Goal: Communication & Community: Answer question/provide support

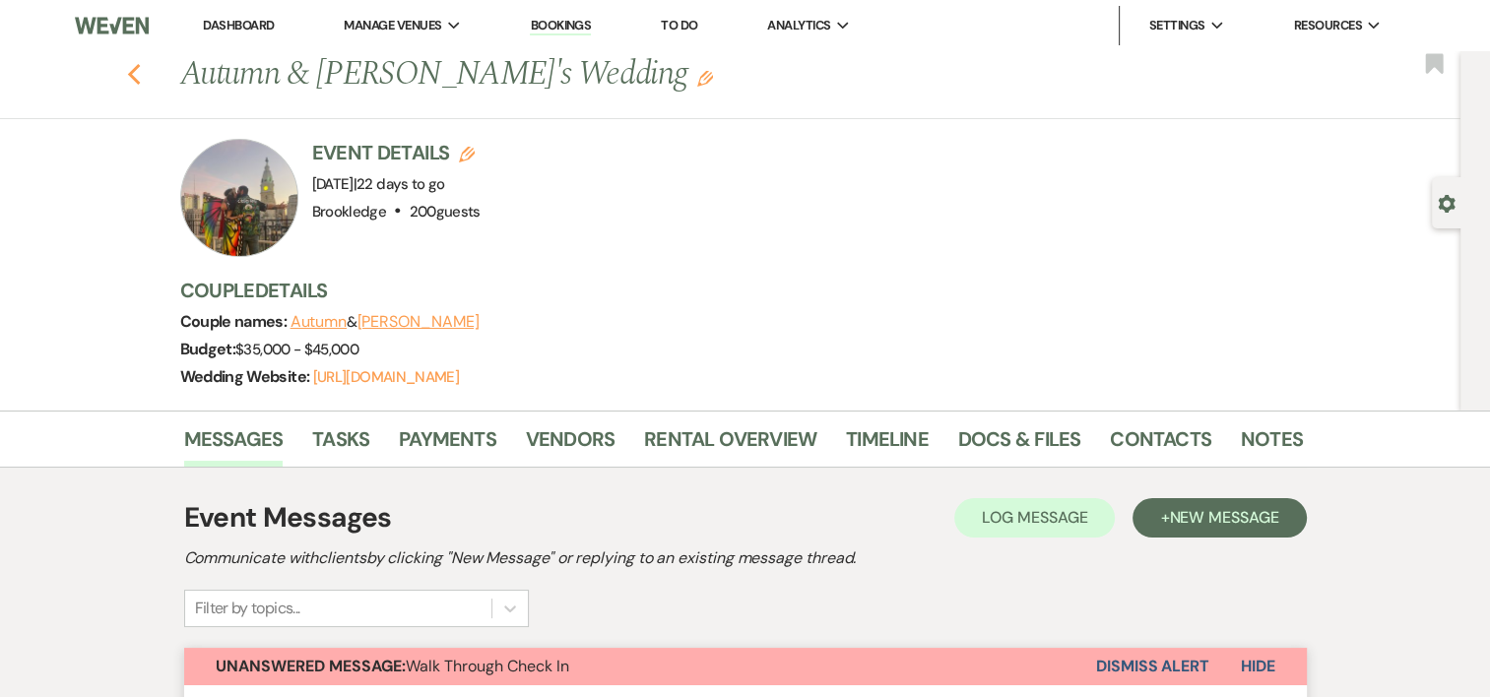
click at [138, 67] on icon "Previous" at bounding box center [134, 75] width 15 height 24
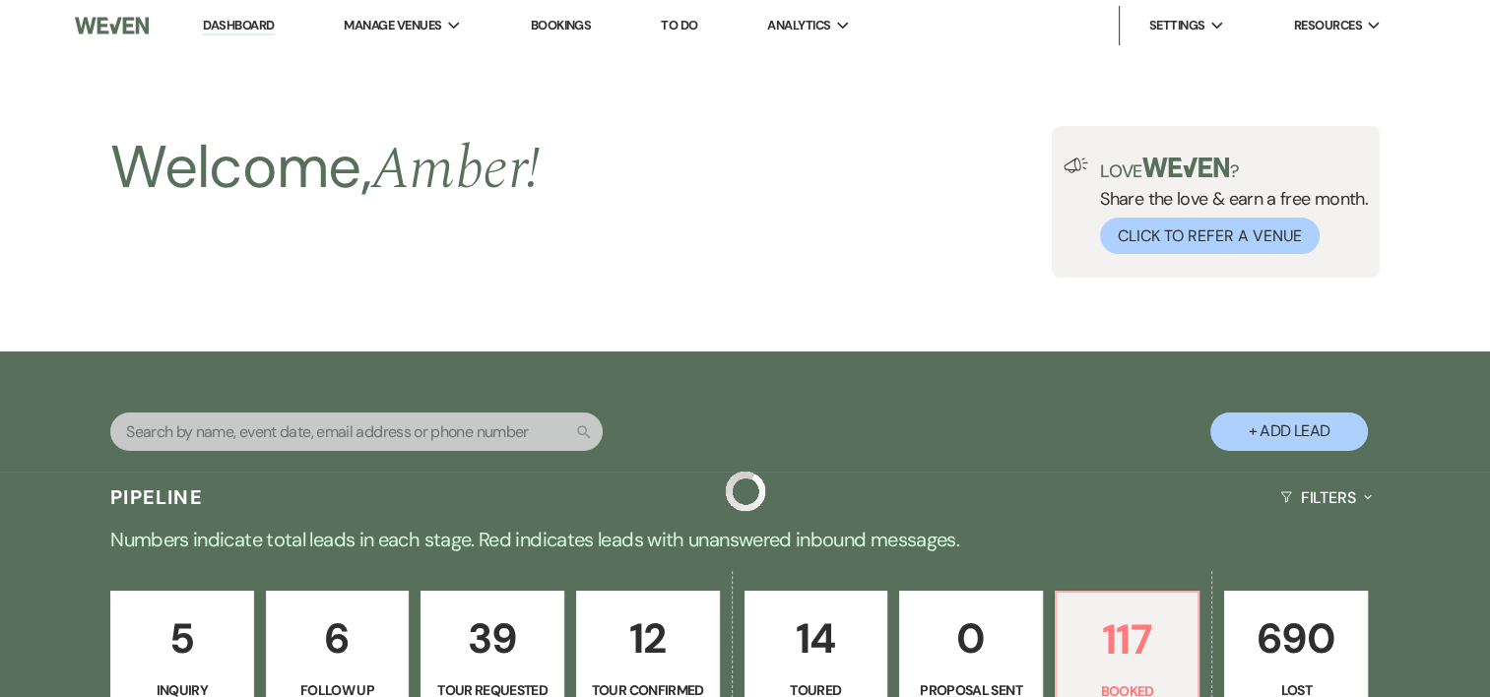
scroll to position [498, 0]
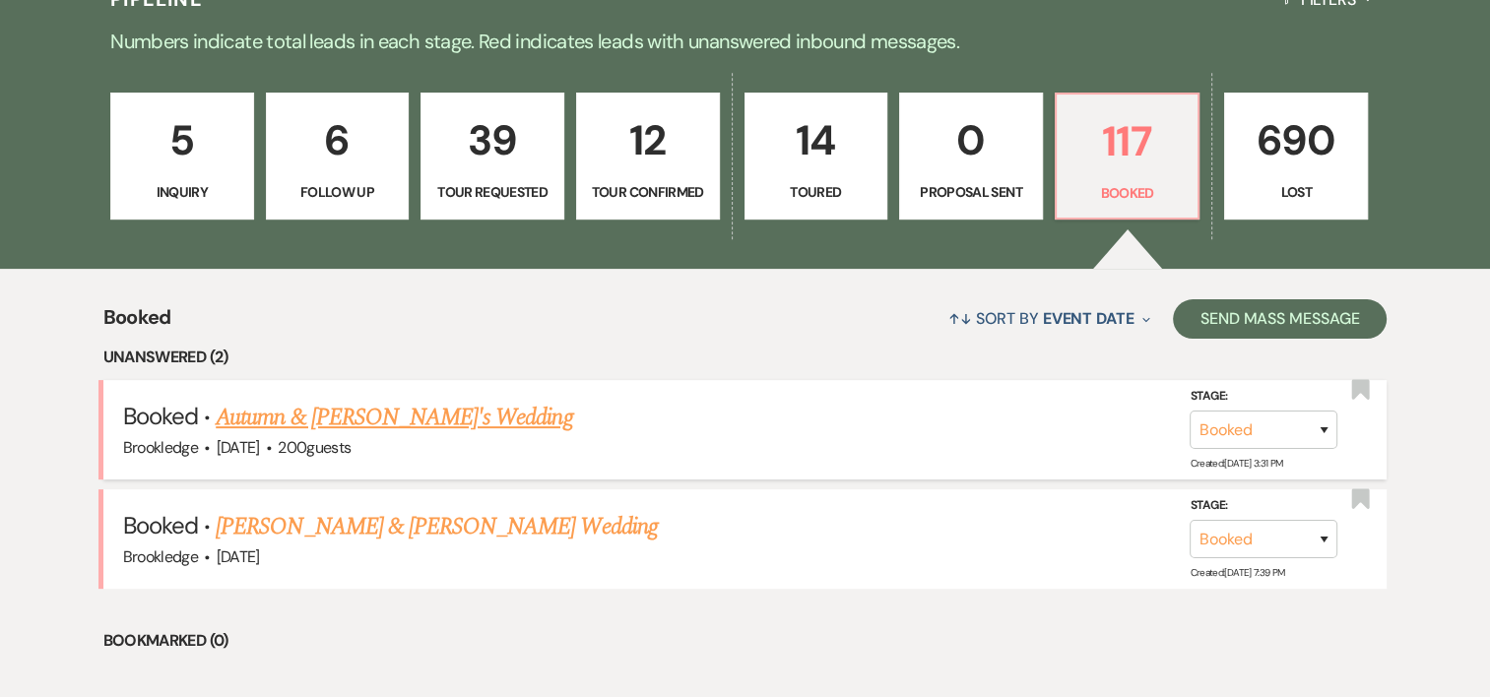
click at [414, 422] on link "Autumn & [PERSON_NAME]'s Wedding" at bounding box center [394, 417] width 356 height 35
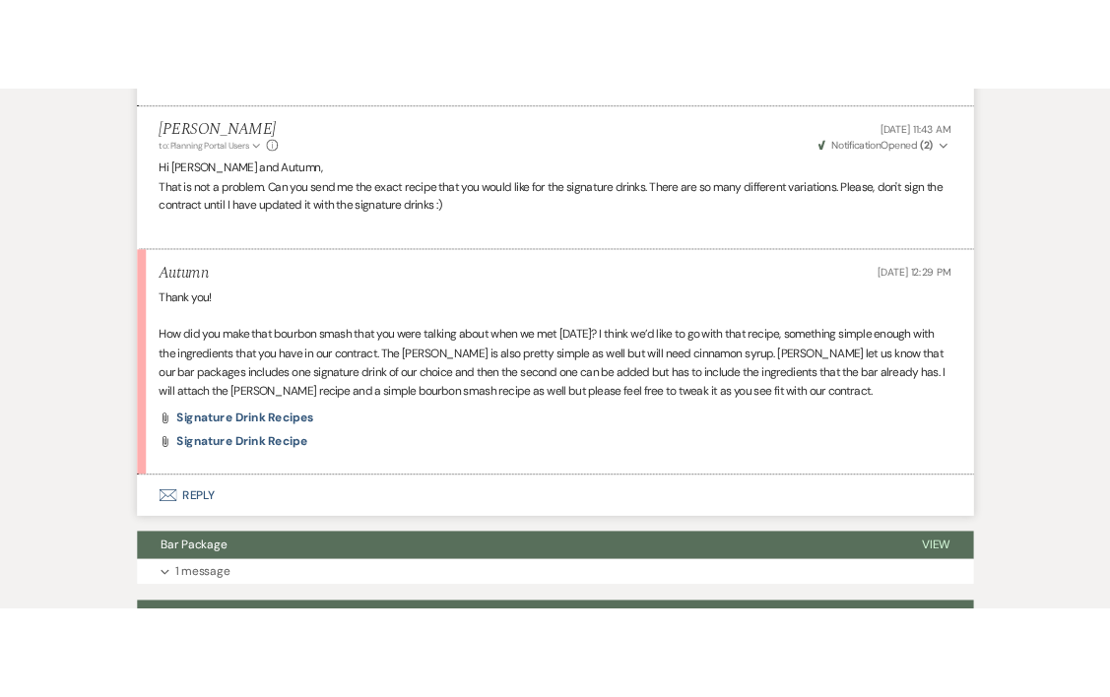
scroll to position [1539, 0]
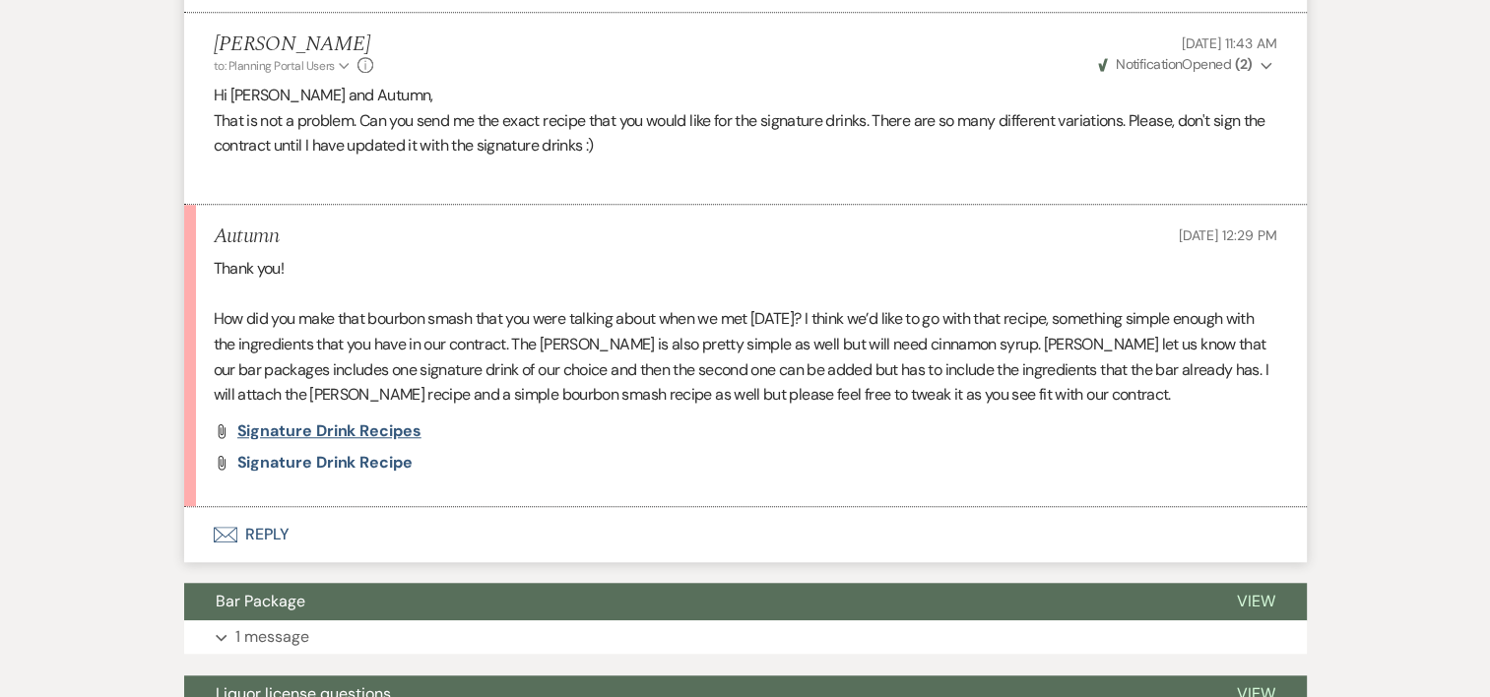
click at [295, 431] on span "Signature Drink Recipes" at bounding box center [329, 430] width 184 height 21
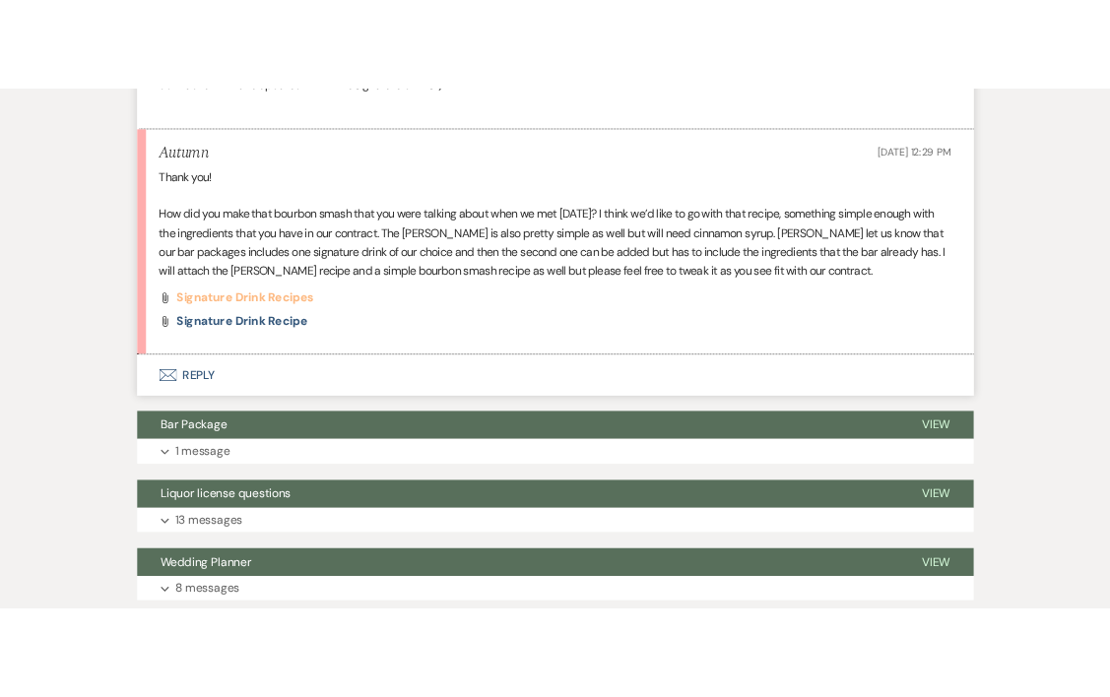
scroll to position [1705, 0]
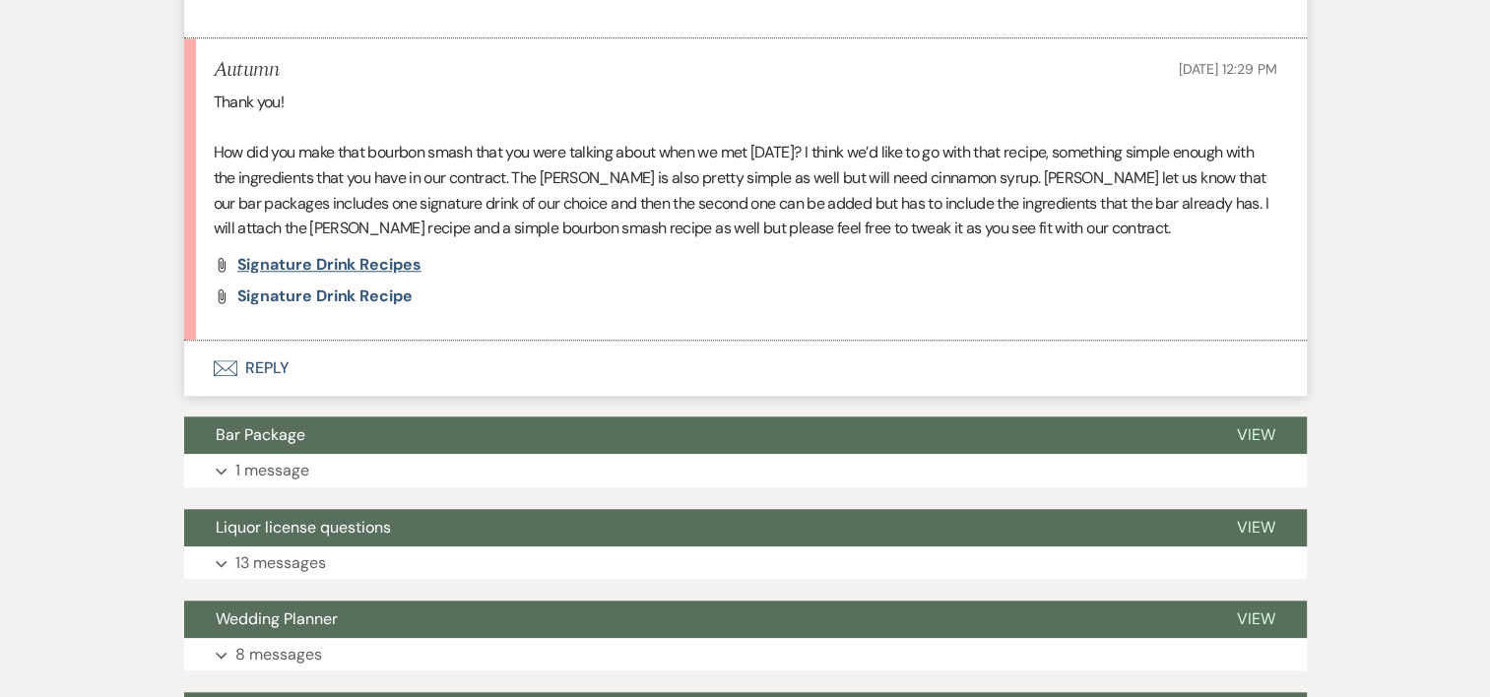
click at [303, 271] on span "Signature Drink Recipes" at bounding box center [329, 264] width 184 height 21
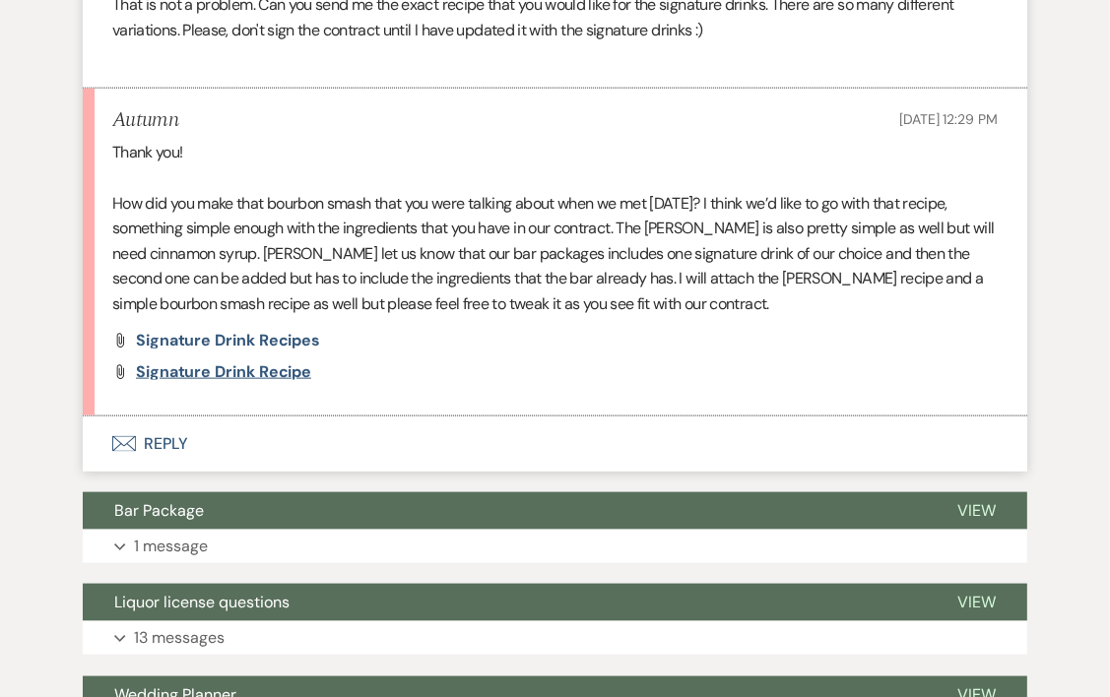
click at [300, 382] on span "Signature Drink Recipe" at bounding box center [223, 371] width 175 height 21
click at [166, 472] on button "Envelope Reply" at bounding box center [555, 444] width 944 height 55
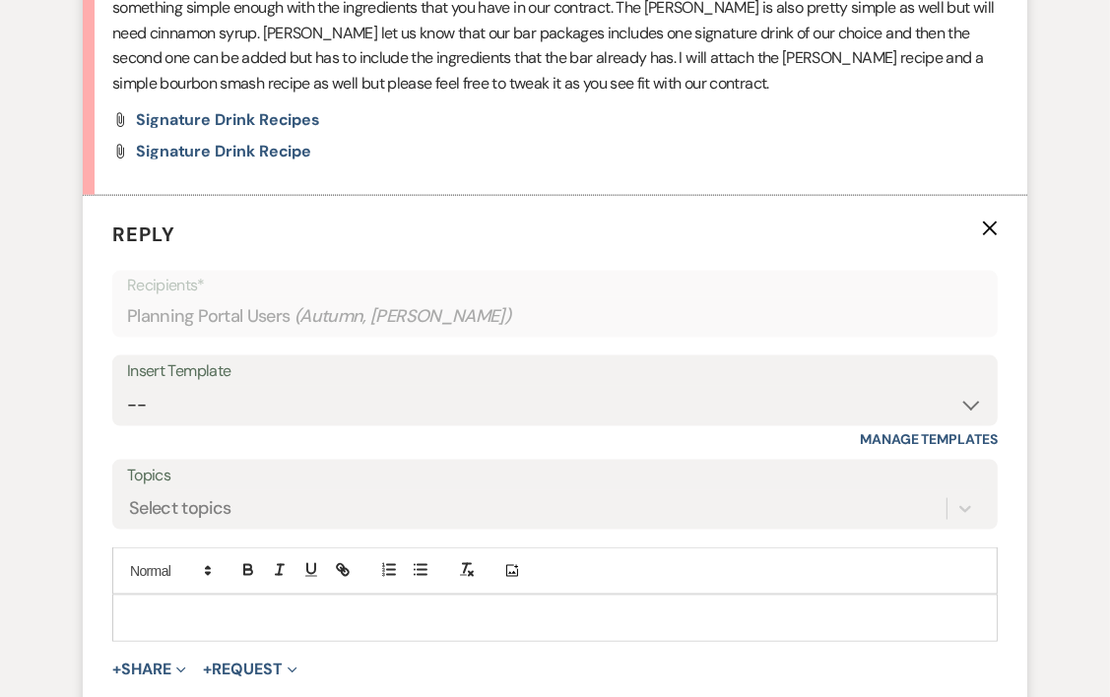
scroll to position [2088, 0]
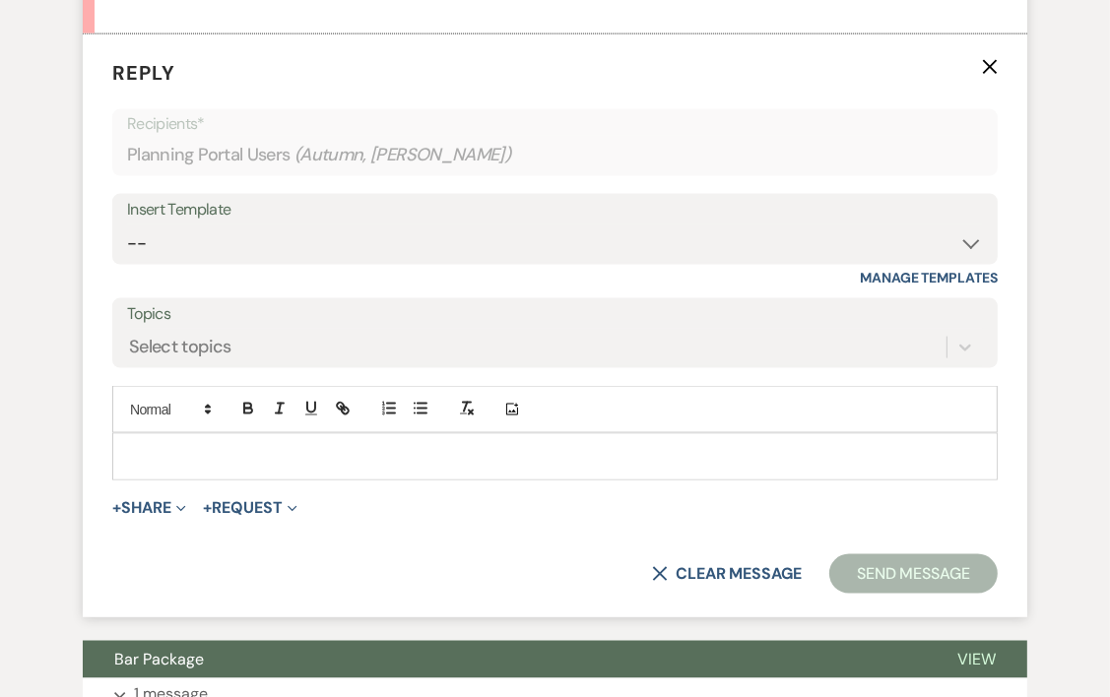
click at [166, 468] on p at bounding box center [555, 457] width 854 height 22
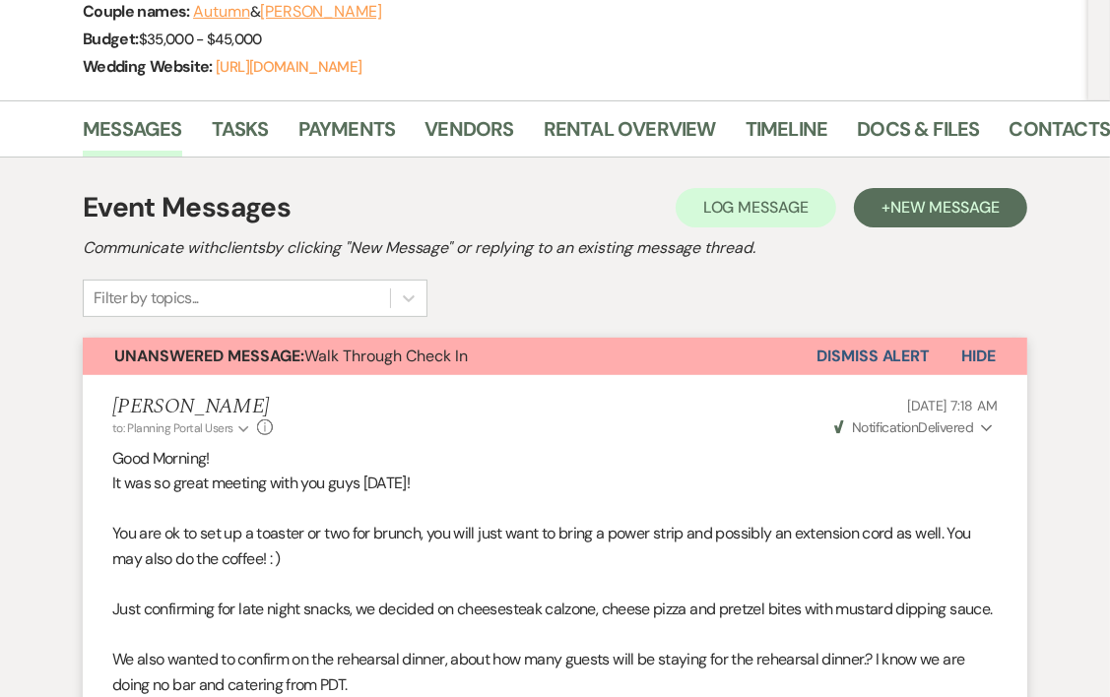
scroll to position [0, 0]
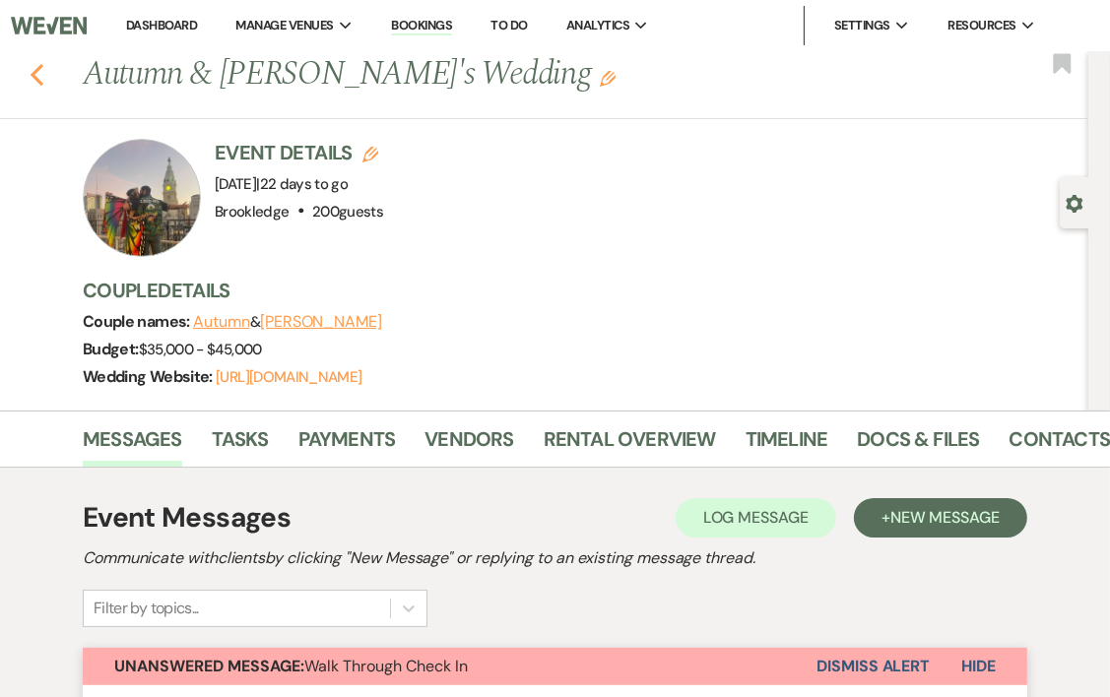
click at [39, 79] on icon "Previous" at bounding box center [37, 75] width 15 height 24
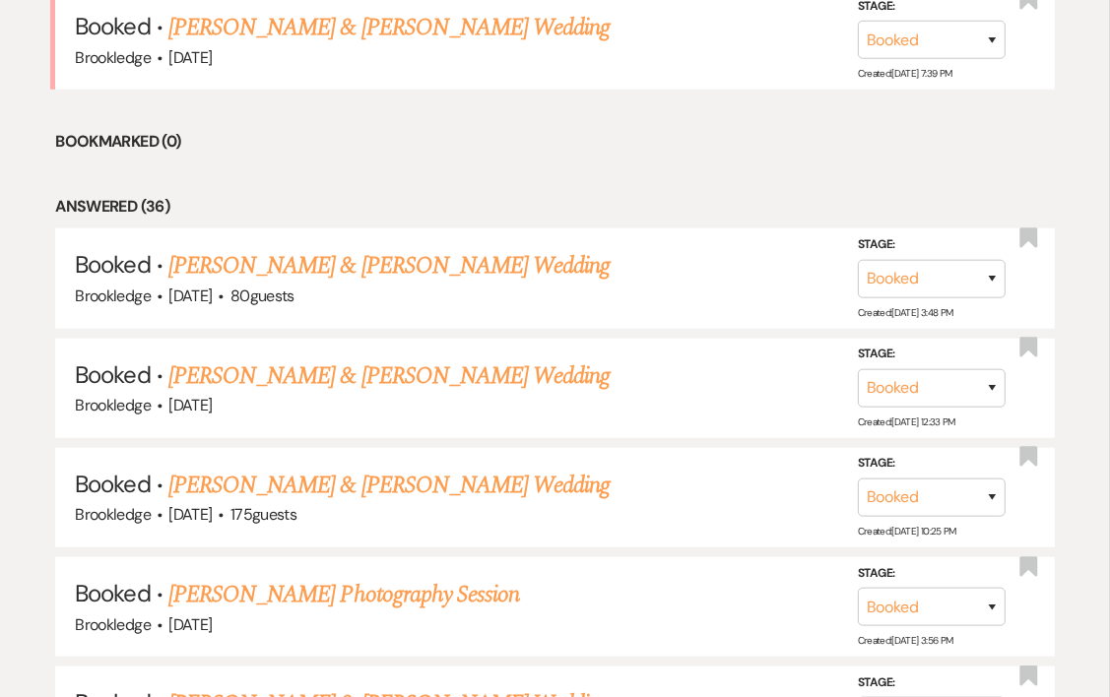
scroll to position [902, 0]
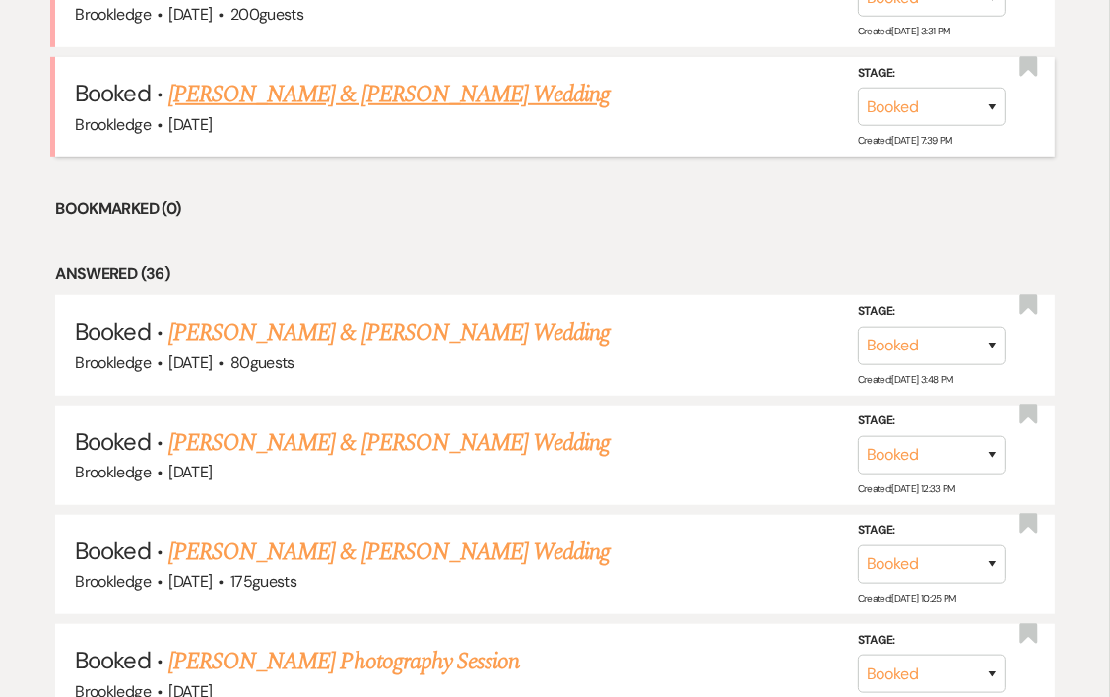
click at [347, 95] on link "[PERSON_NAME] & [PERSON_NAME] Wedding" at bounding box center [388, 94] width 441 height 35
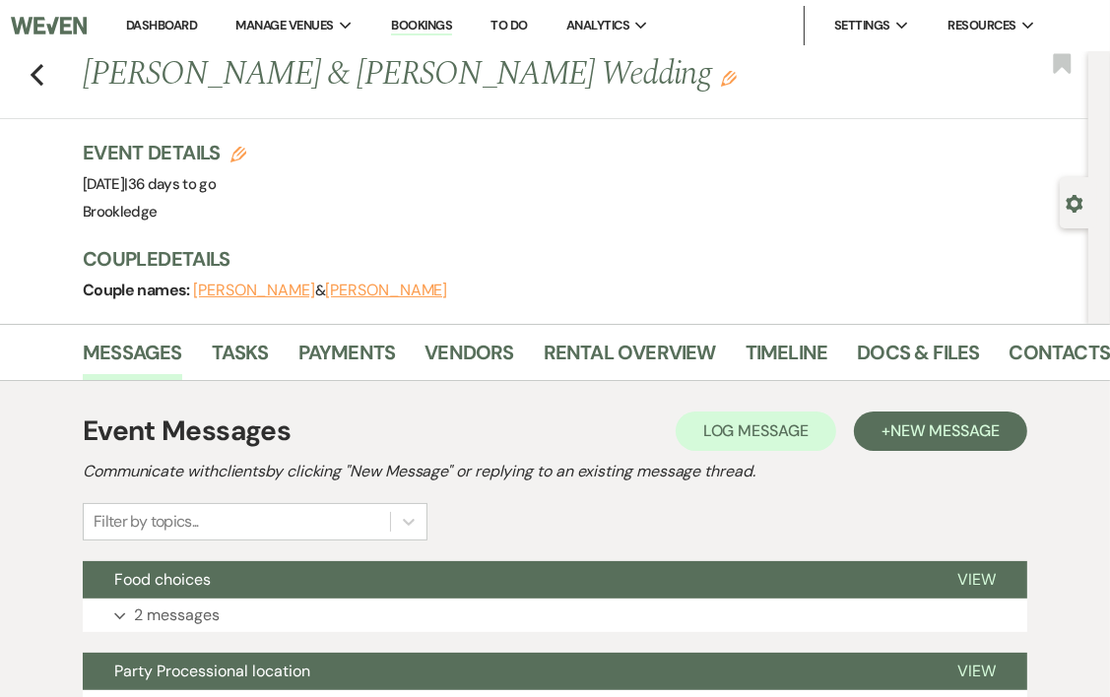
click at [46, 75] on div "Previous [PERSON_NAME] & [PERSON_NAME] Wedding Edit Bookmark" at bounding box center [539, 85] width 1098 height 68
click at [41, 74] on icon "Previous" at bounding box center [37, 75] width 15 height 24
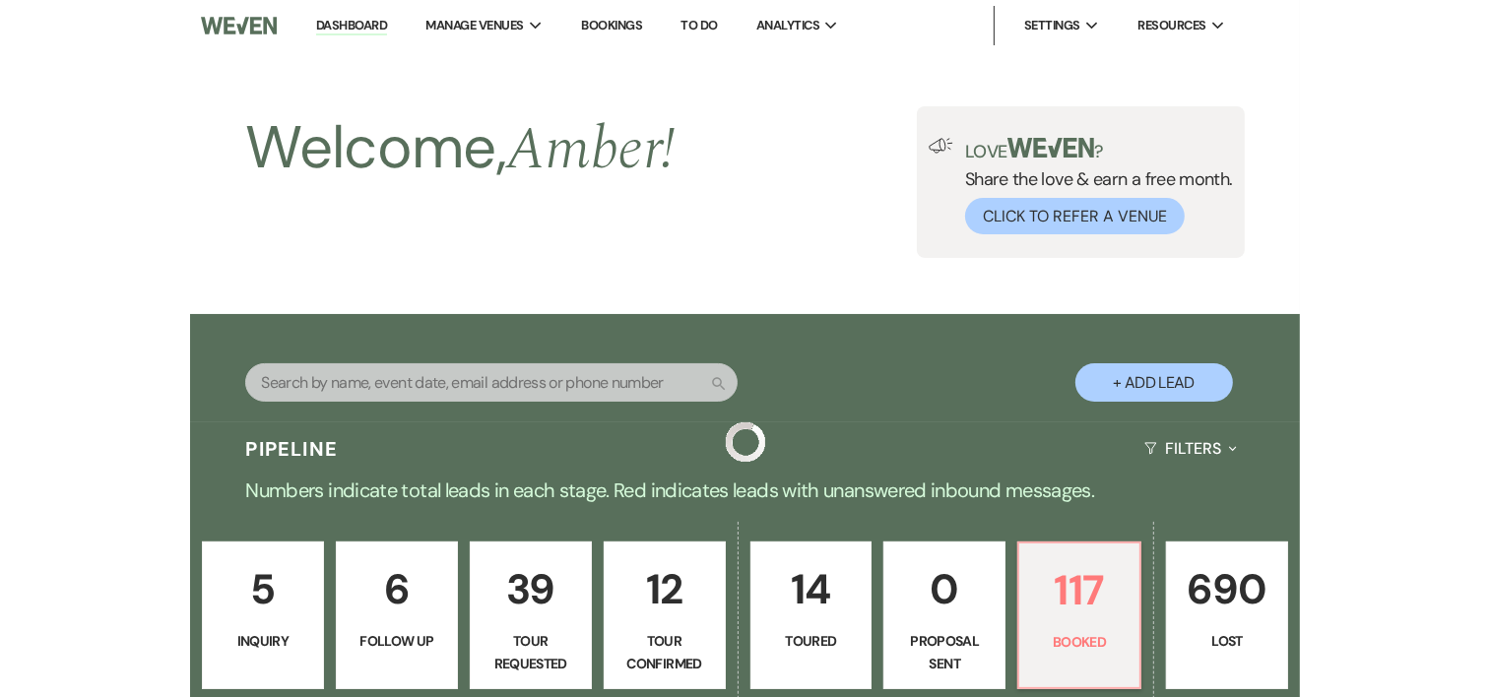
scroll to position [902, 0]
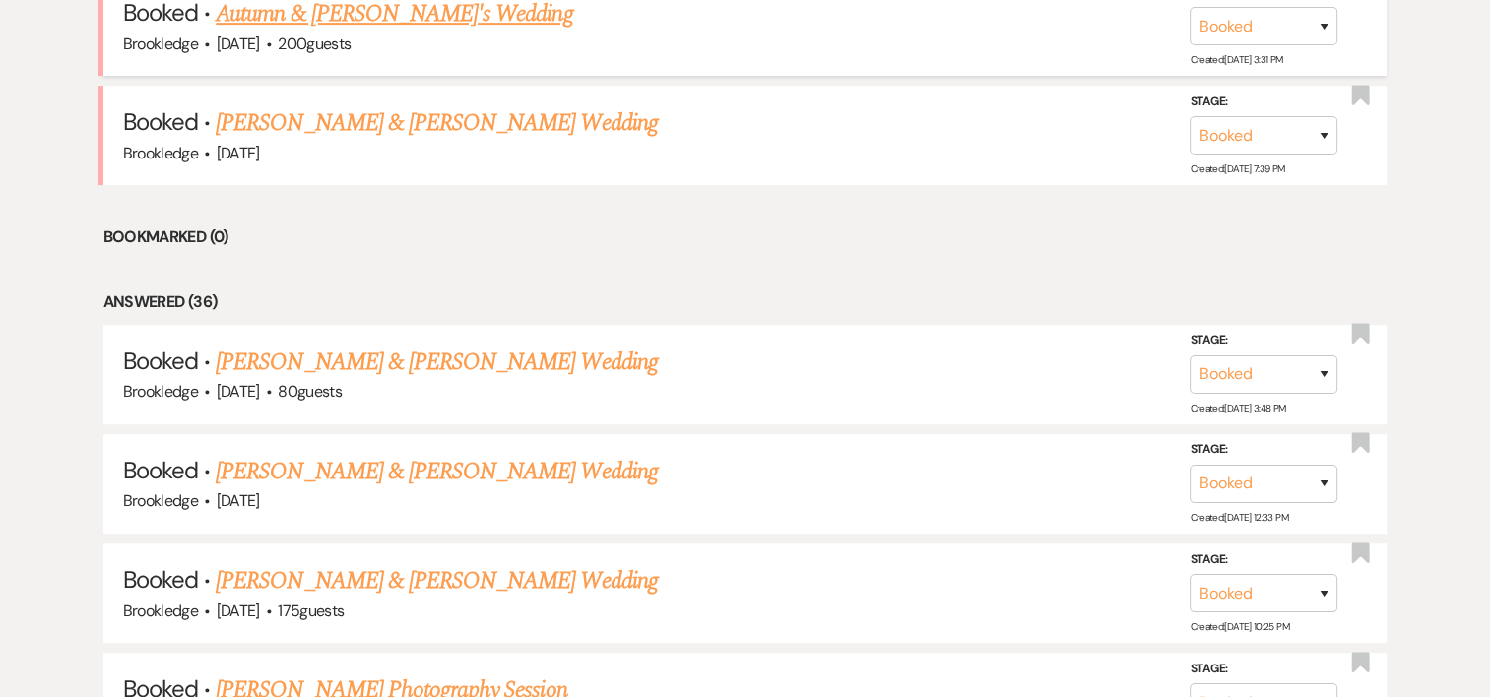
click at [426, 24] on link "Autumn & [PERSON_NAME]'s Wedding" at bounding box center [394, 13] width 356 height 35
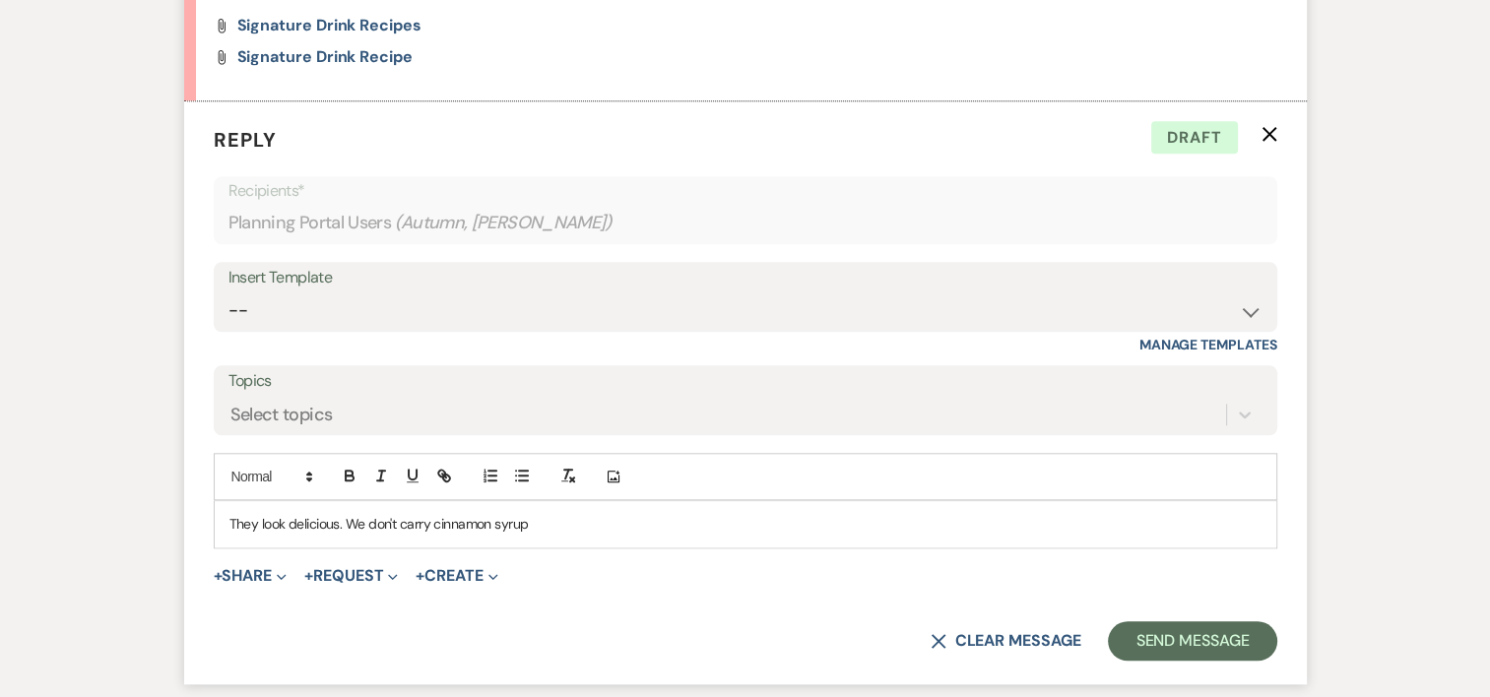
scroll to position [1985, 0]
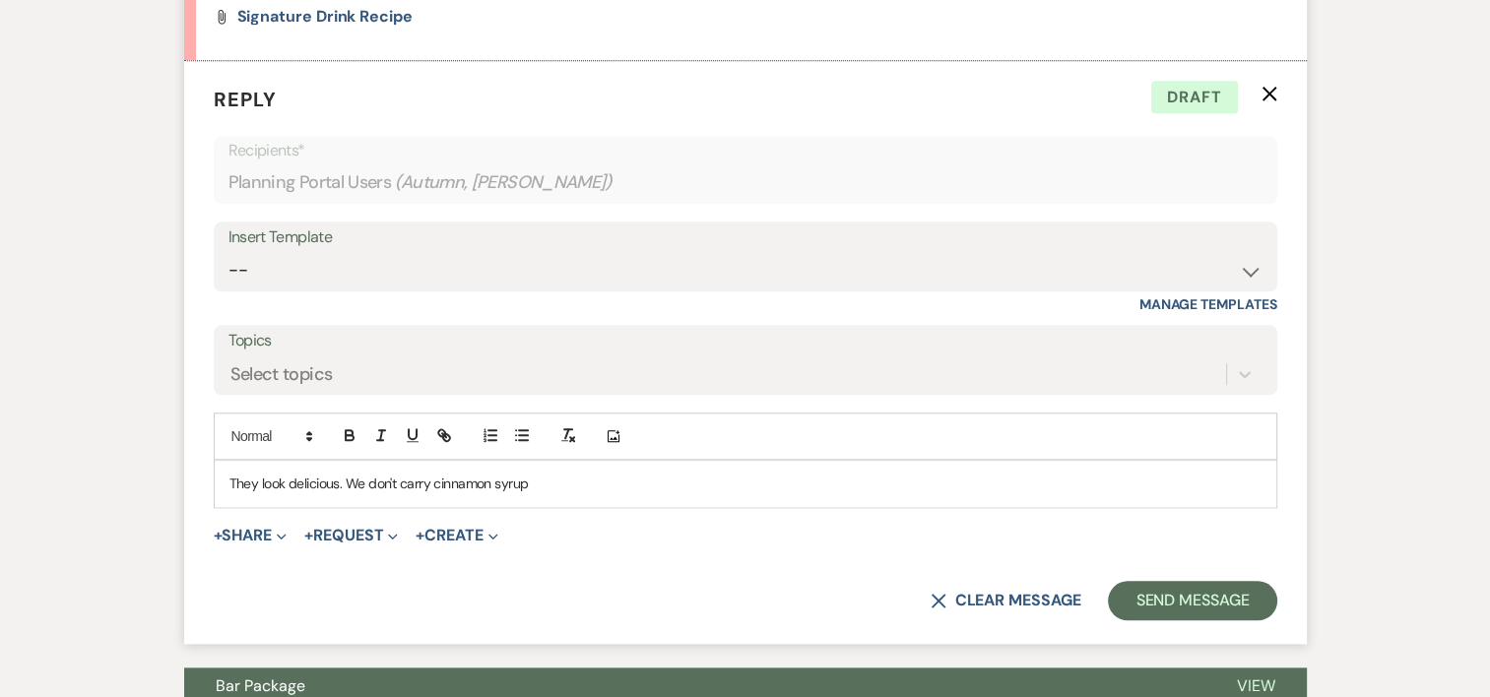
click at [583, 473] on p "They look delicious. We don't carry cinnamon syrup" at bounding box center [745, 484] width 1032 height 22
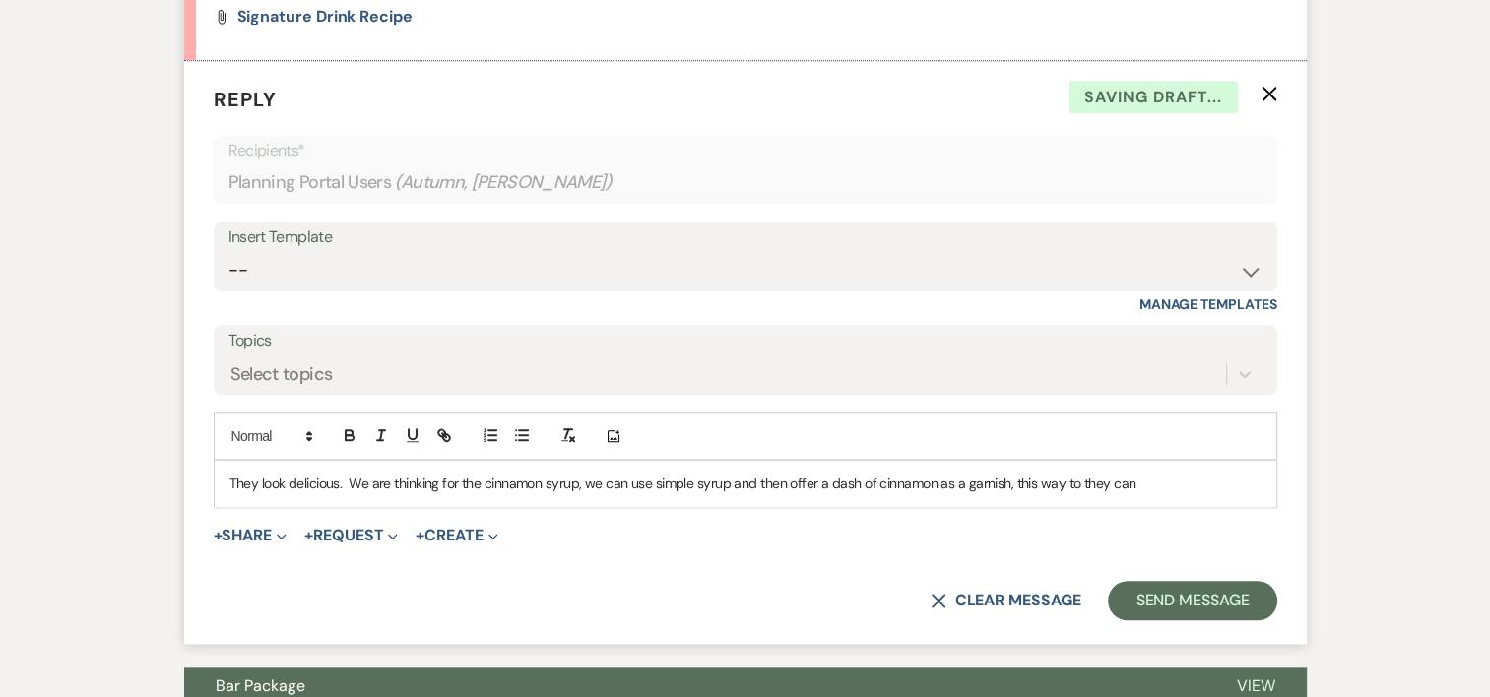
click at [1159, 464] on div "They look delicious. We are thinking for the cinnamon syrup, we can use simple …" at bounding box center [745, 483] width 1061 height 45
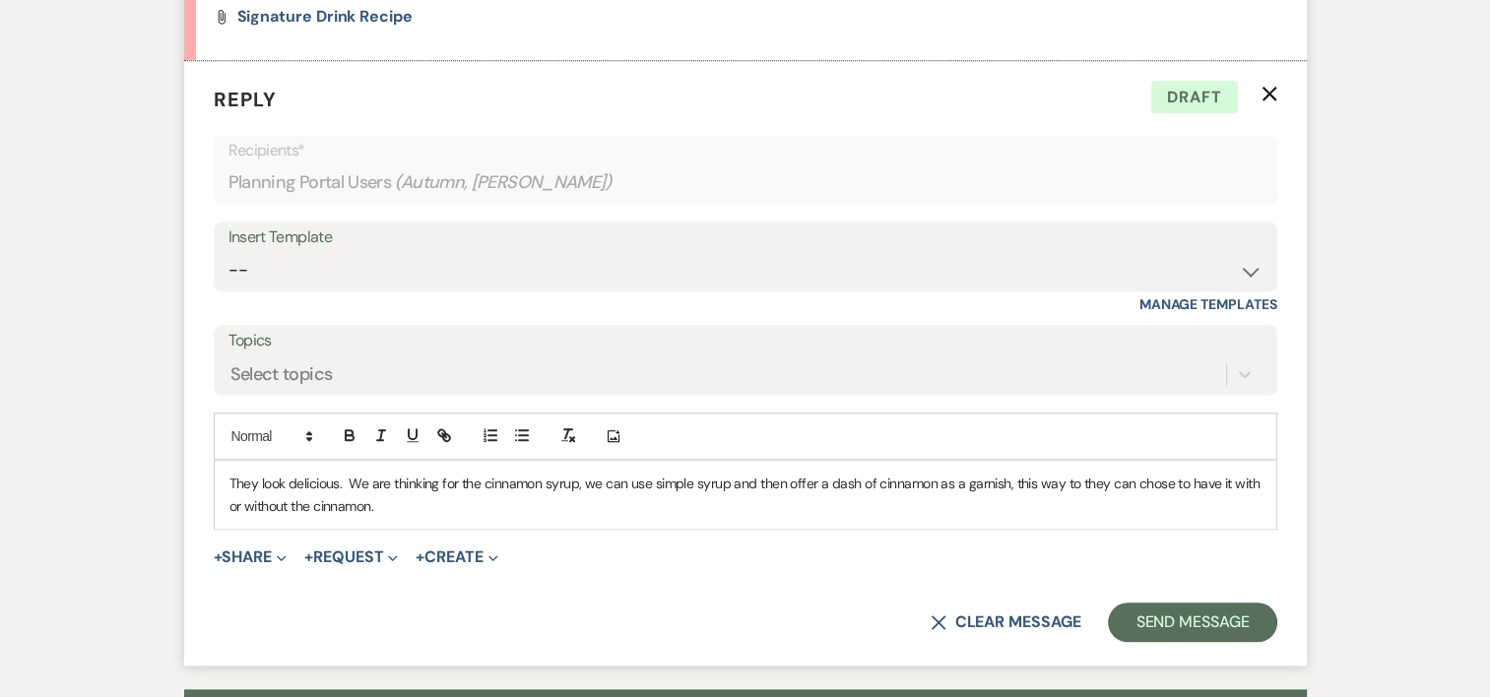
click at [1040, 513] on div "They look delicious. We are thinking for the cinnamon syrup, we can use simple …" at bounding box center [745, 495] width 1061 height 68
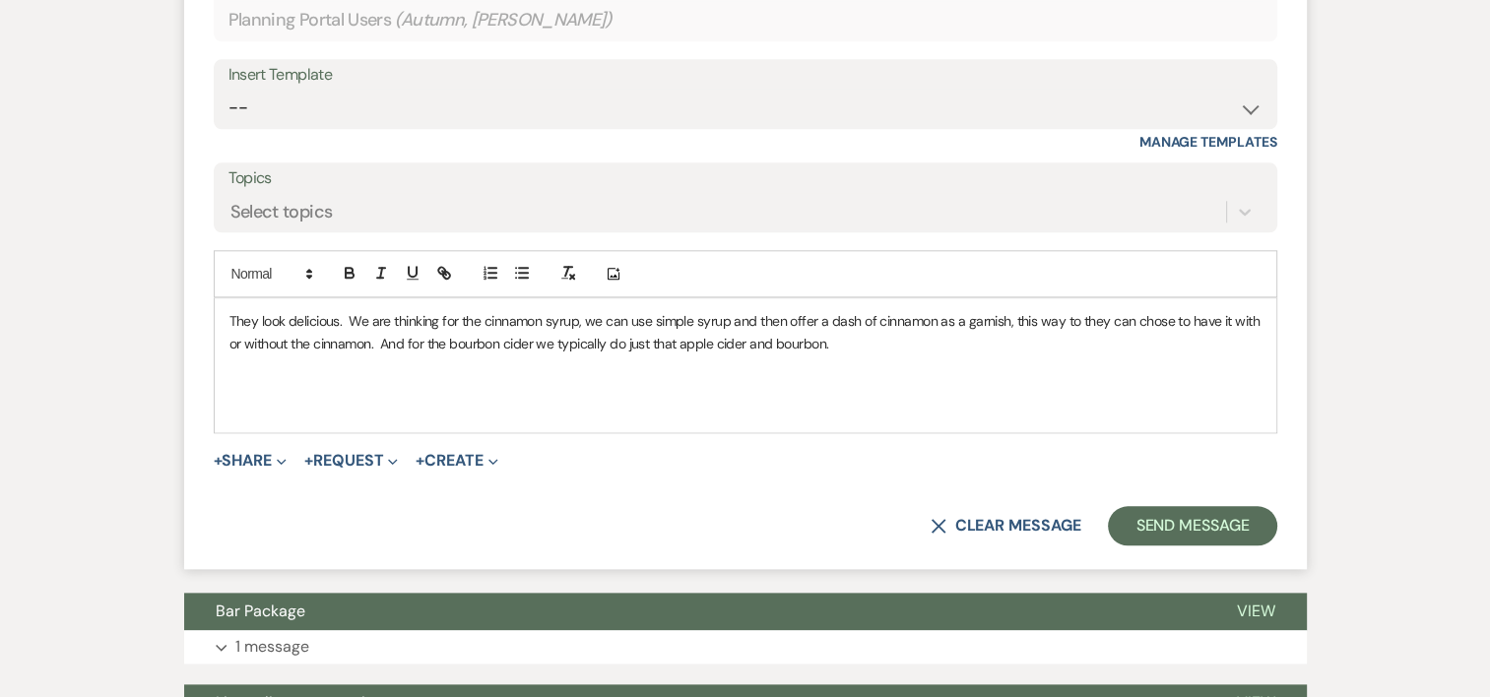
scroll to position [2054, 0]
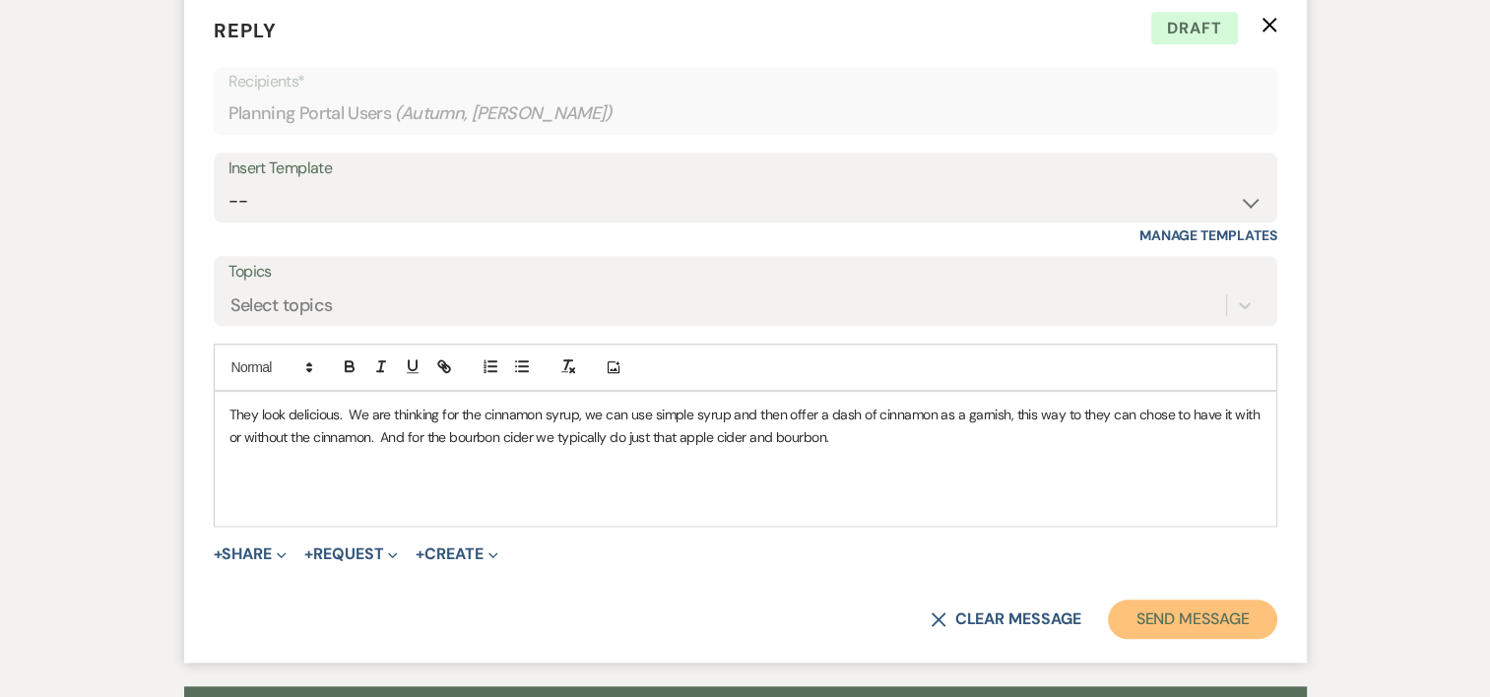
click at [1229, 632] on button "Send Message" at bounding box center [1192, 619] width 168 height 39
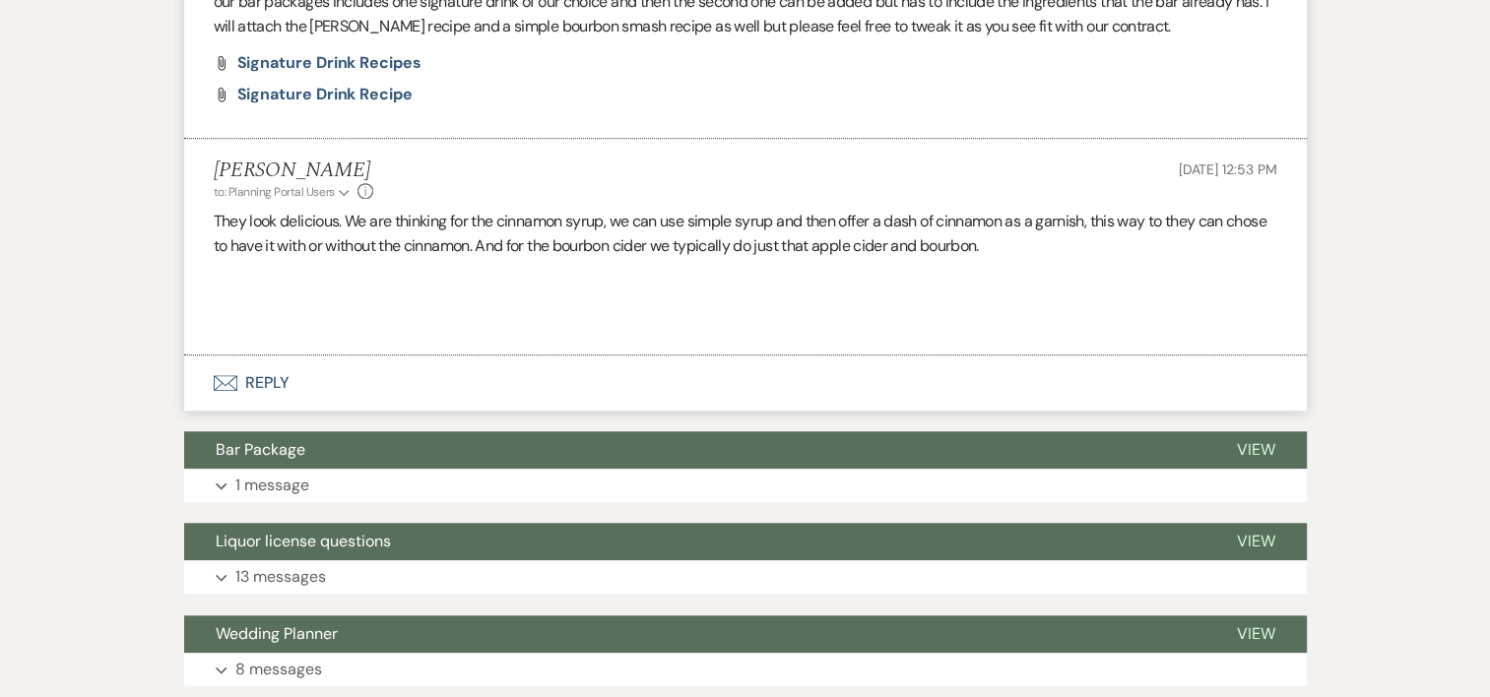
scroll to position [1942, 0]
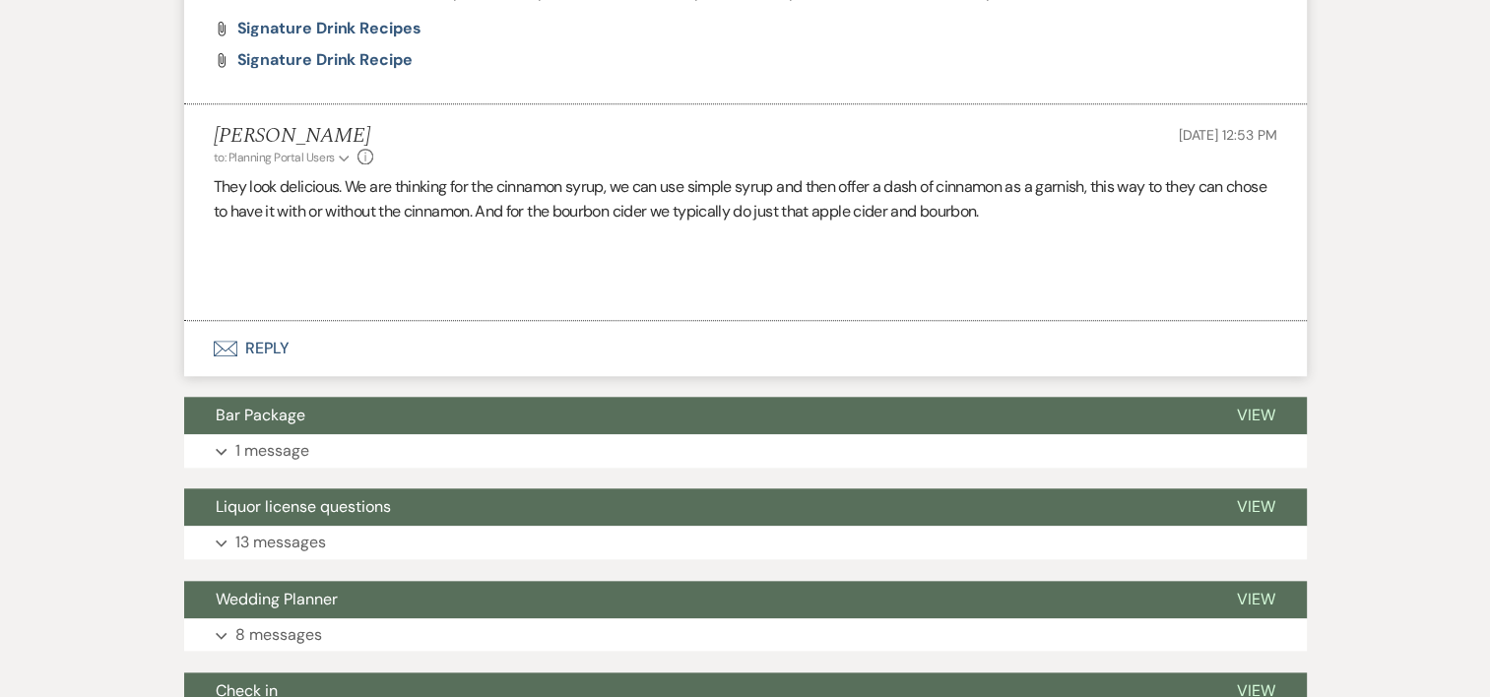
click at [256, 340] on button "Envelope Reply" at bounding box center [745, 348] width 1123 height 55
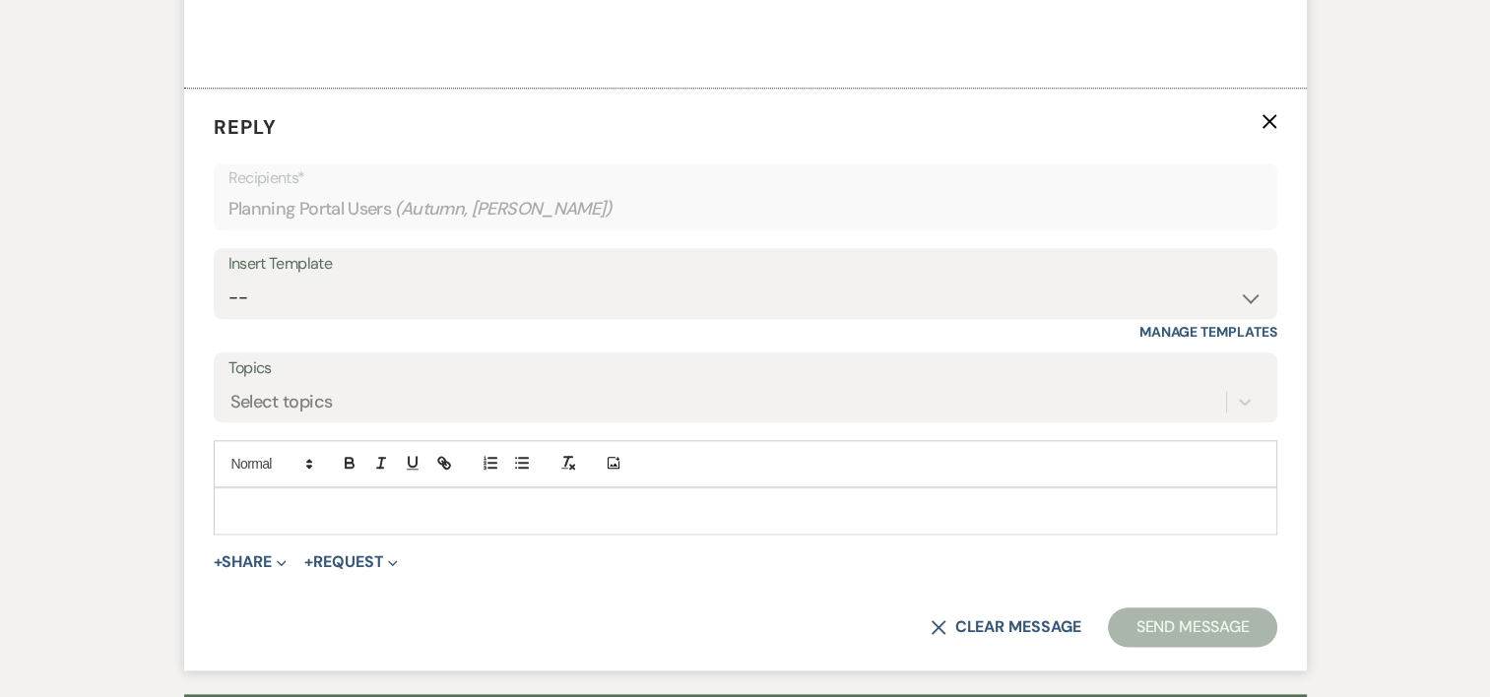
scroll to position [2203, 0]
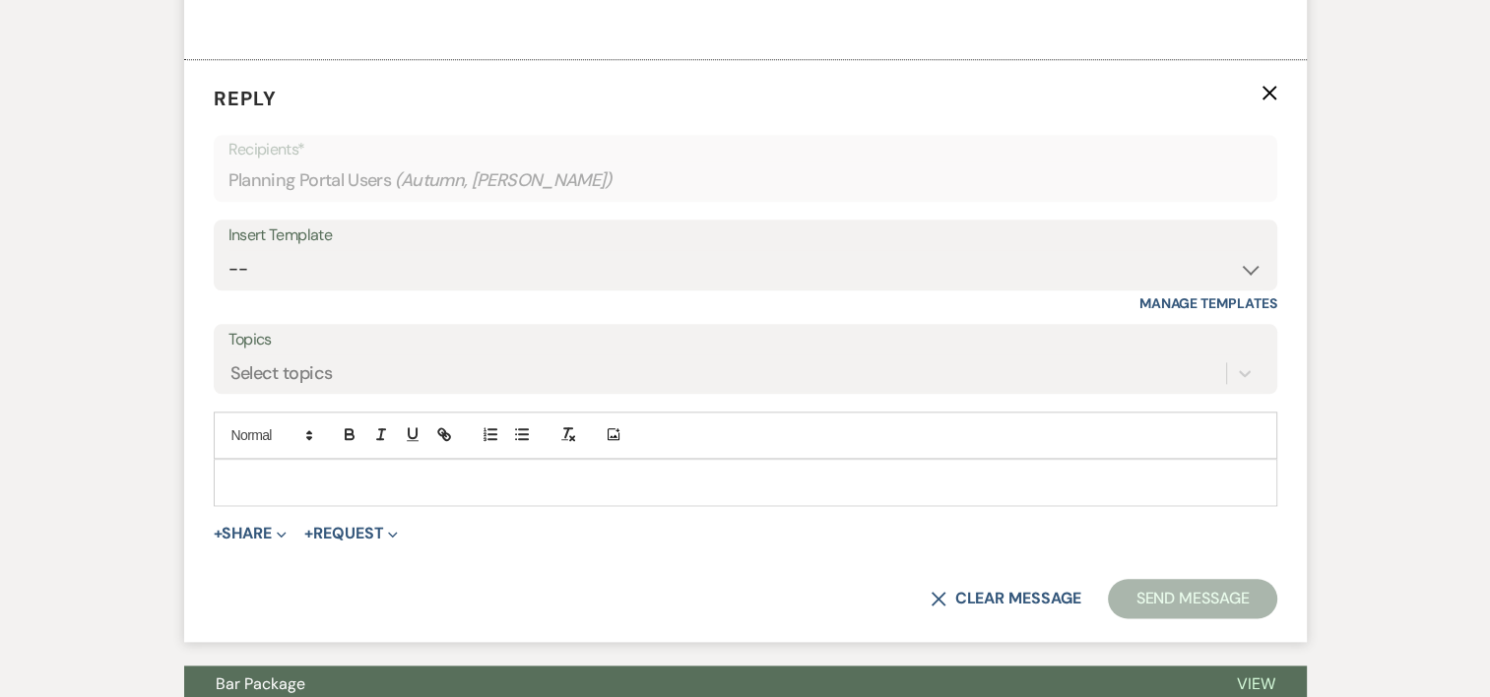
click at [289, 473] on p at bounding box center [745, 483] width 1032 height 22
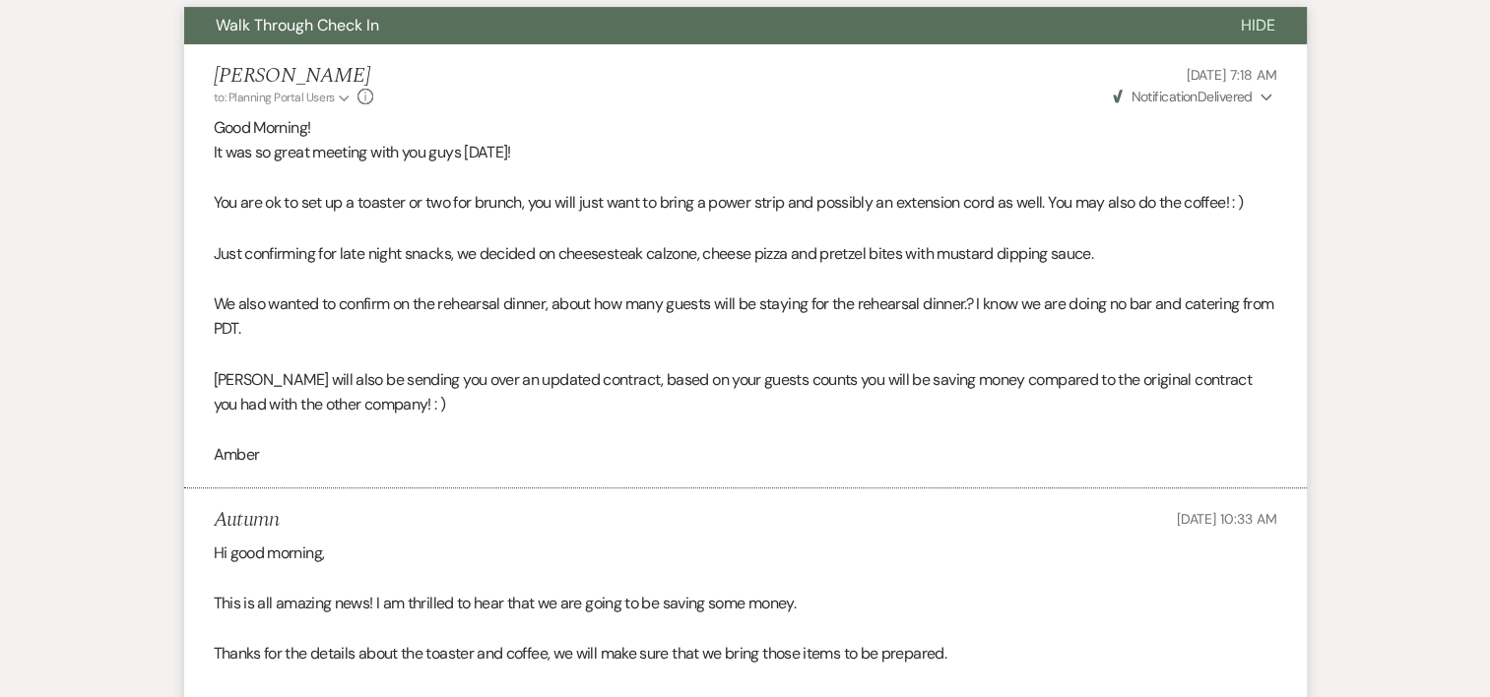
scroll to position [634, 0]
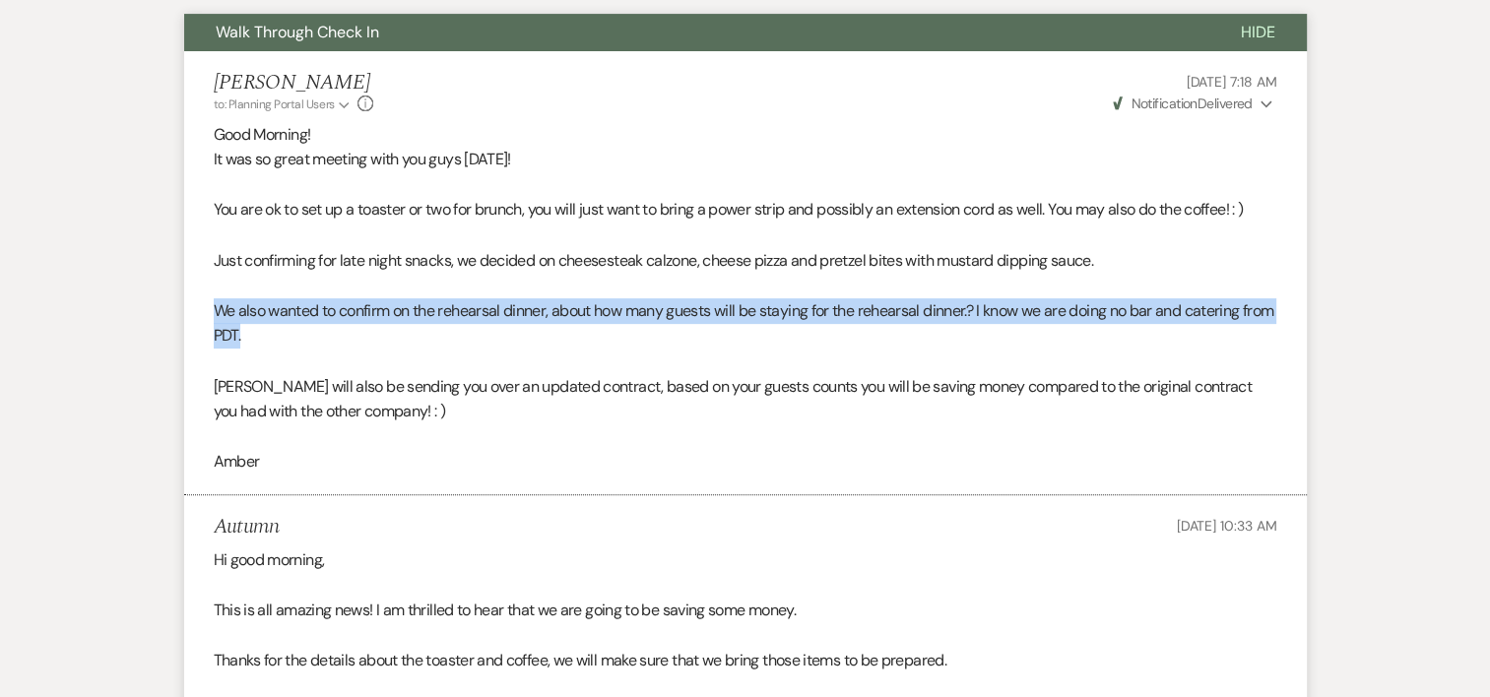
drag, startPoint x: 303, startPoint y: 332, endPoint x: 210, endPoint y: 312, distance: 95.6
click at [210, 312] on li "[PERSON_NAME] to: Planning Portal Users Expand Info [DATE] 7:18 AM Weven Check …" at bounding box center [745, 273] width 1123 height 444
drag, startPoint x: 210, startPoint y: 312, endPoint x: 234, endPoint y: 314, distance: 24.7
copy p "We also wanted to confirm on the rehearsal dinner, about how many guests will b…"
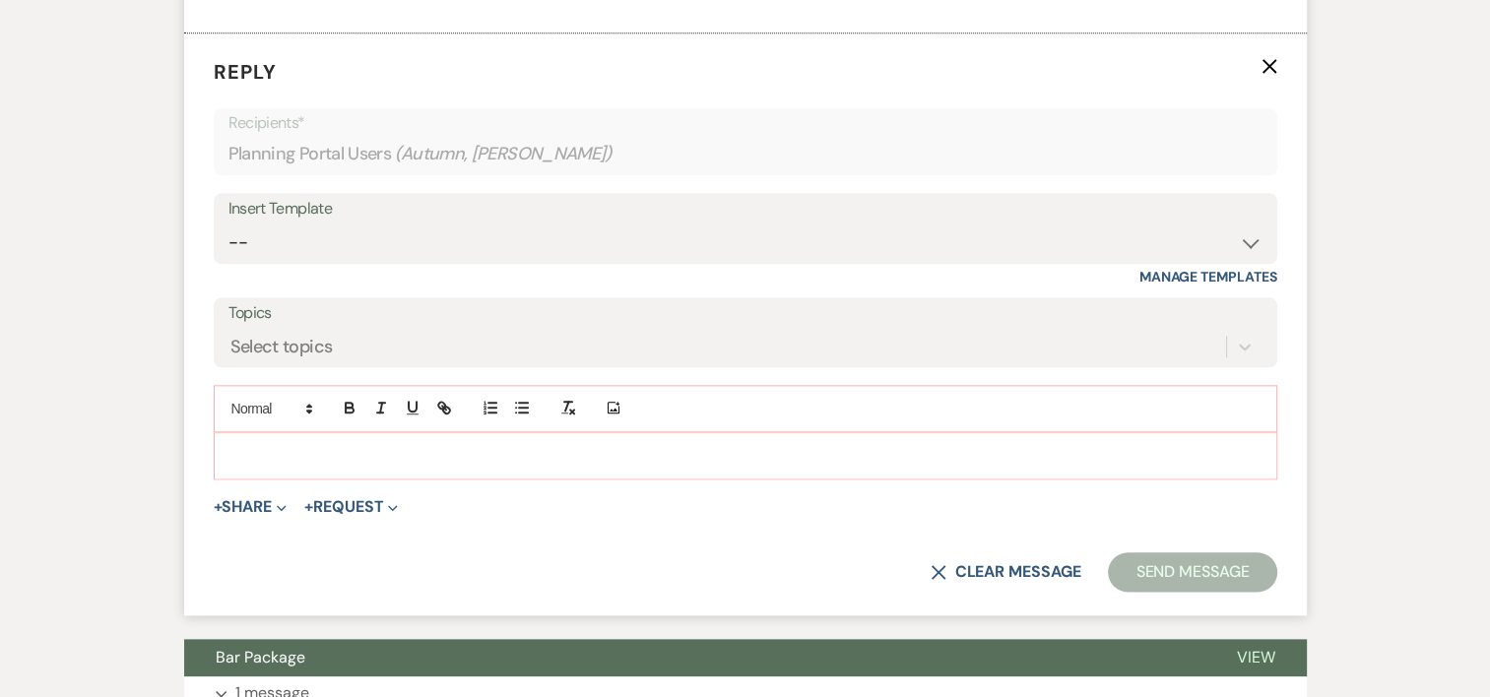
scroll to position [2222, 0]
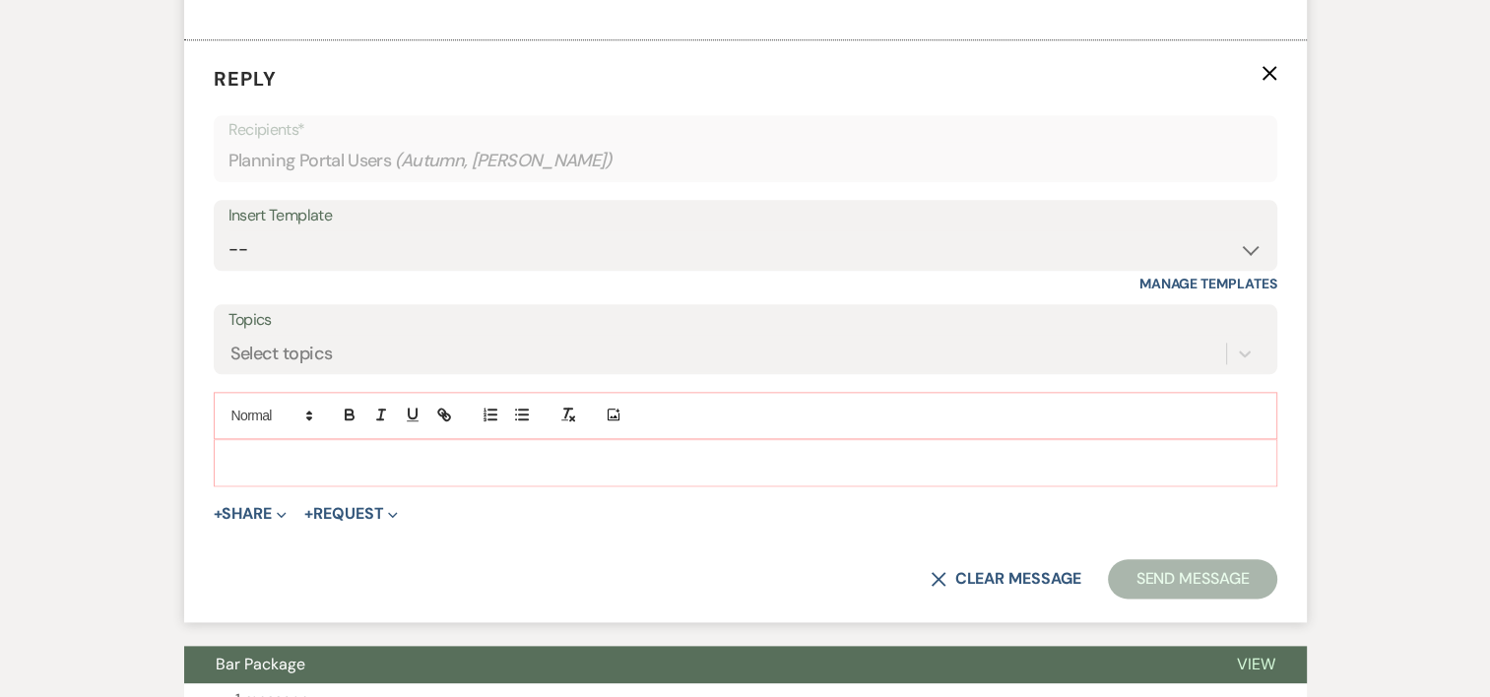
click at [402, 468] on p at bounding box center [745, 463] width 1032 height 22
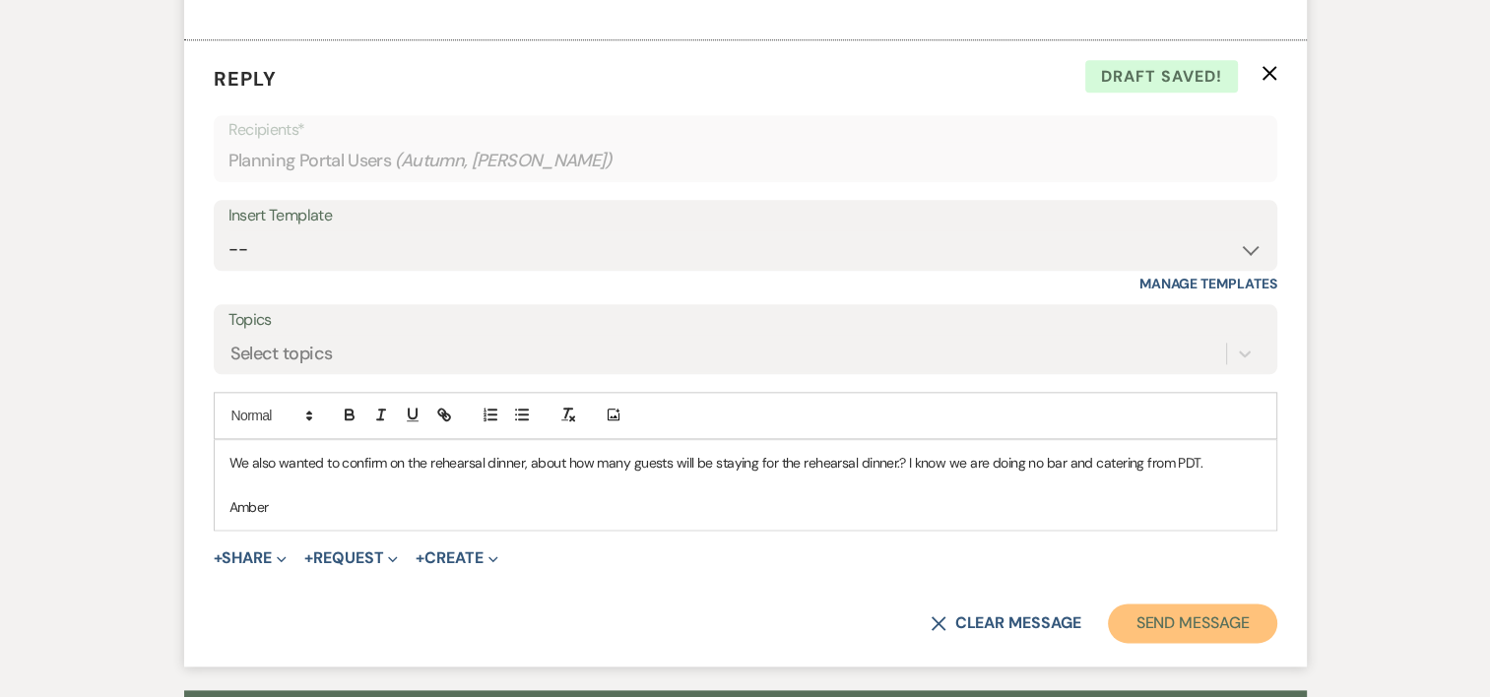
click at [1176, 638] on button "Send Message" at bounding box center [1192, 623] width 168 height 39
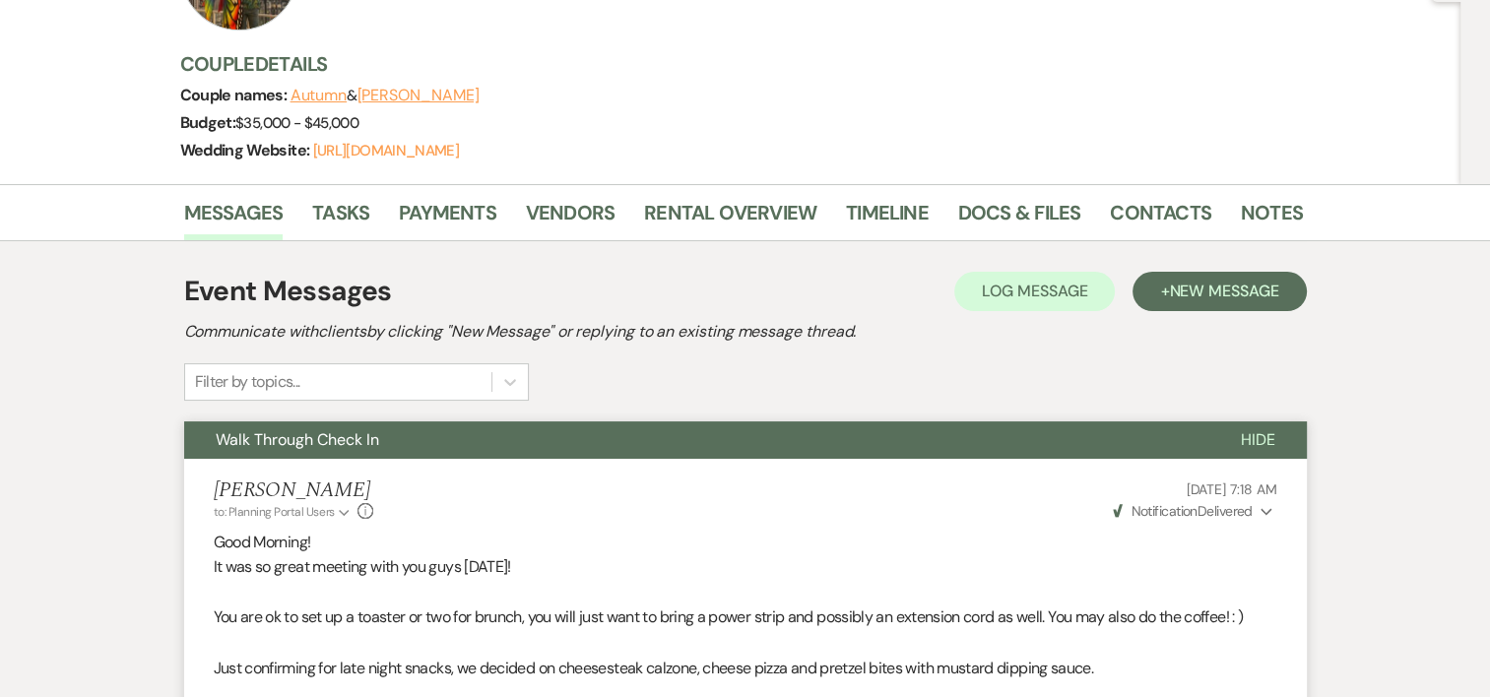
scroll to position [0, 0]
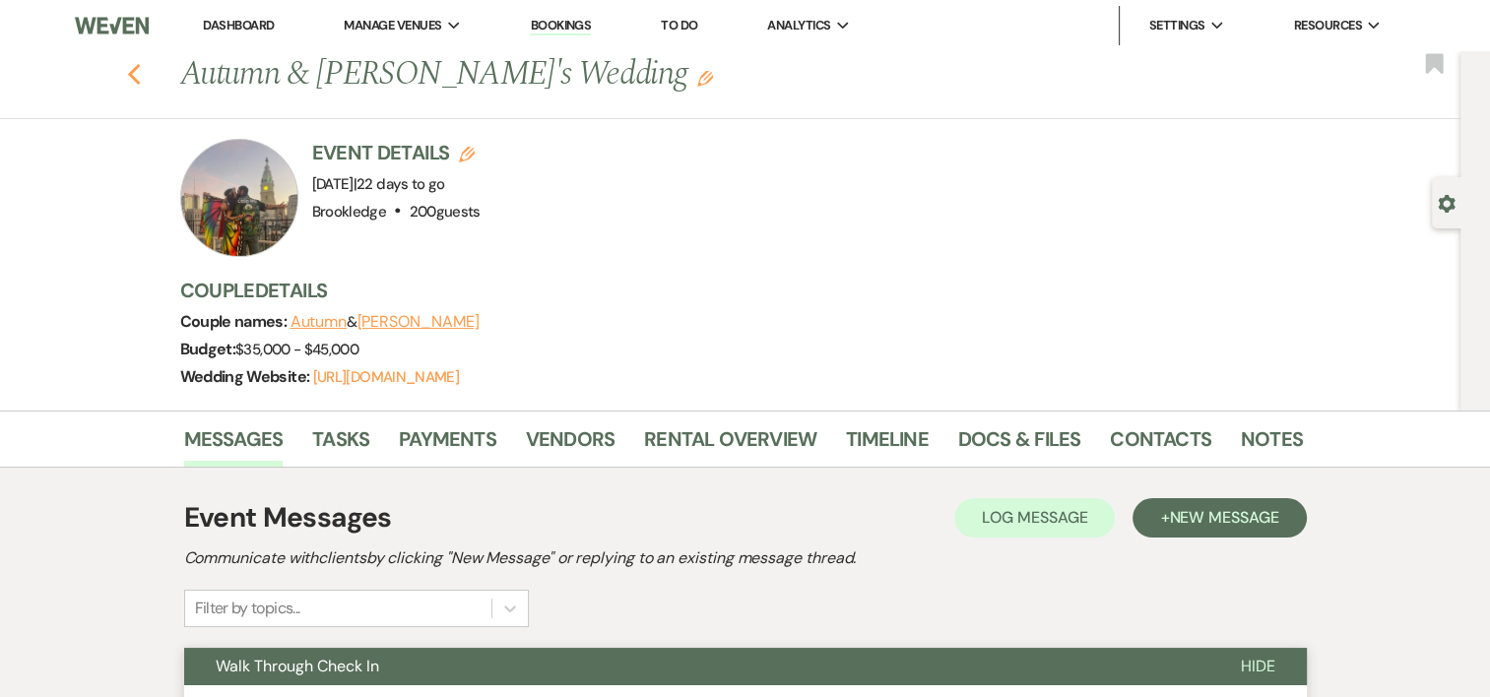
click at [138, 71] on use "button" at bounding box center [133, 75] width 13 height 22
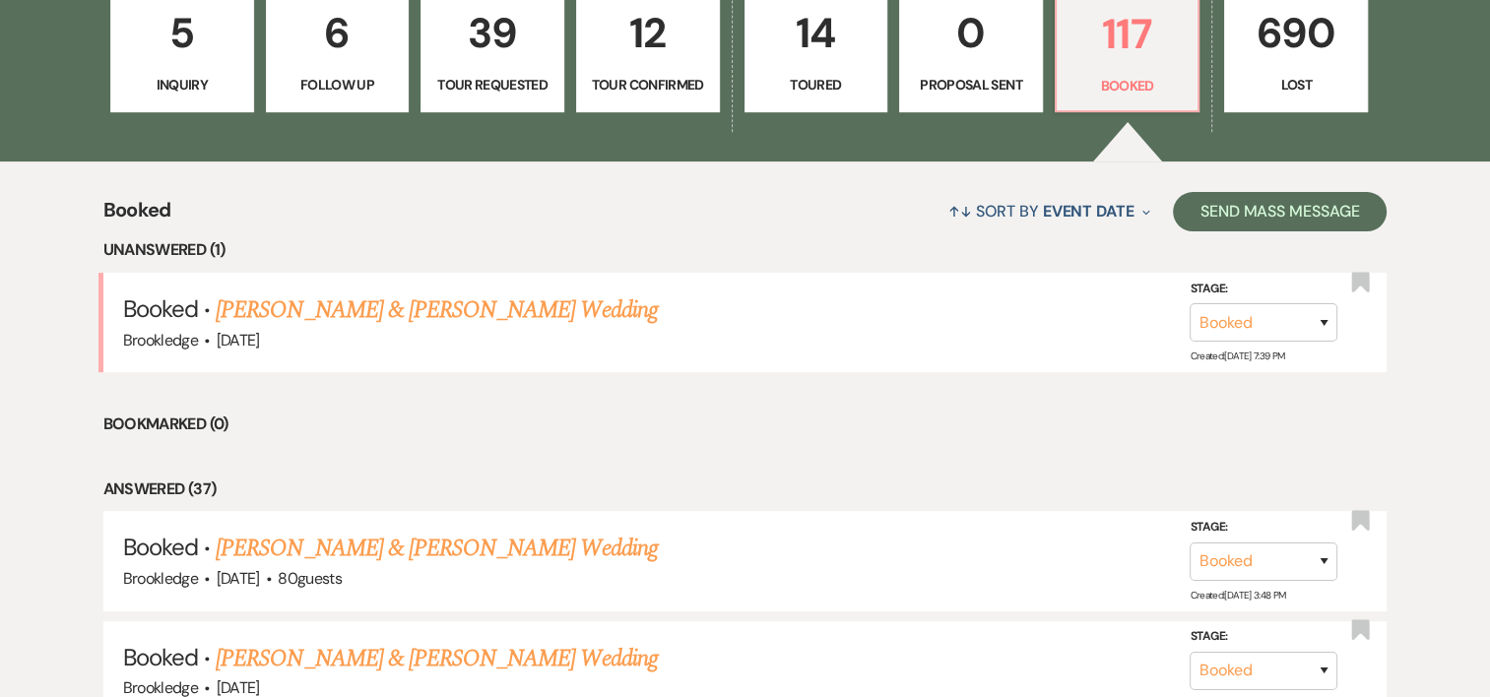
scroll to position [632, 0]
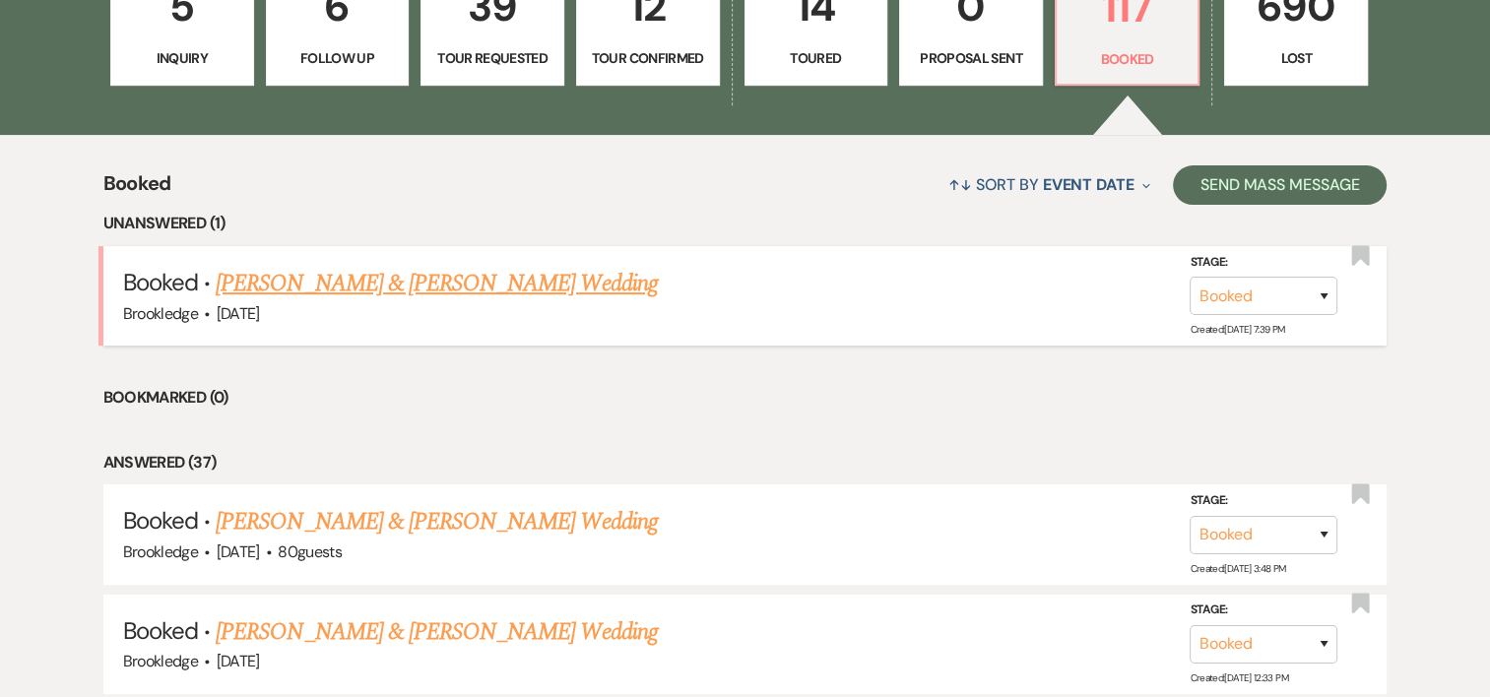
click at [486, 284] on link "[PERSON_NAME] & [PERSON_NAME] Wedding" at bounding box center [436, 283] width 441 height 35
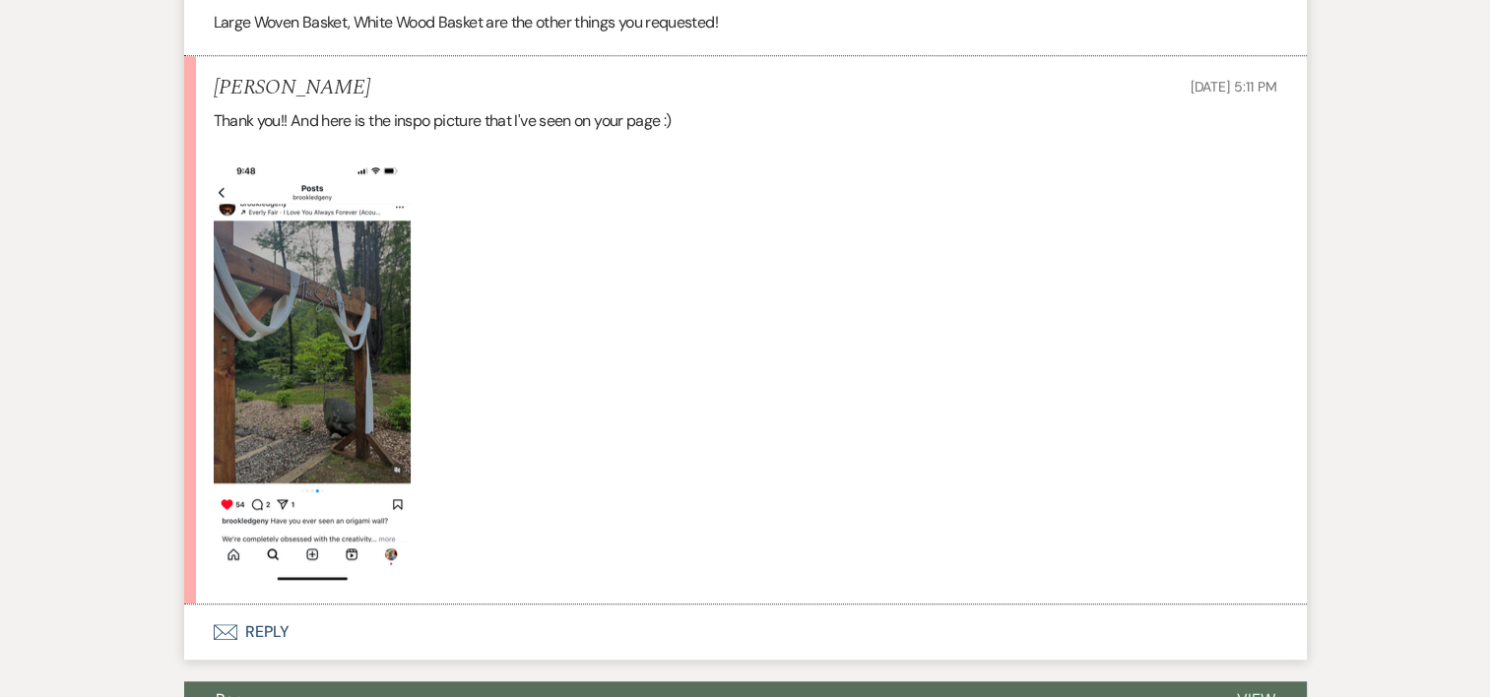
scroll to position [1467, 0]
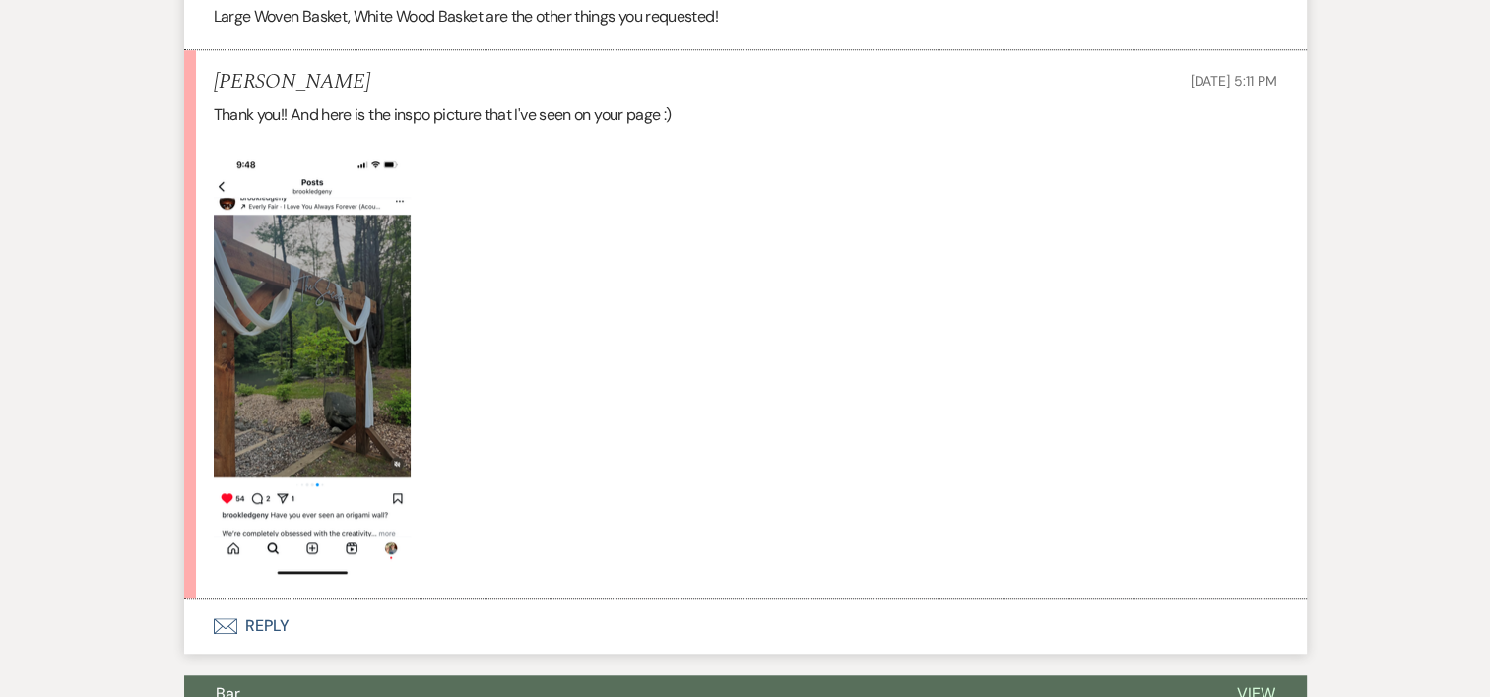
click at [280, 622] on button "Envelope Reply" at bounding box center [745, 626] width 1123 height 55
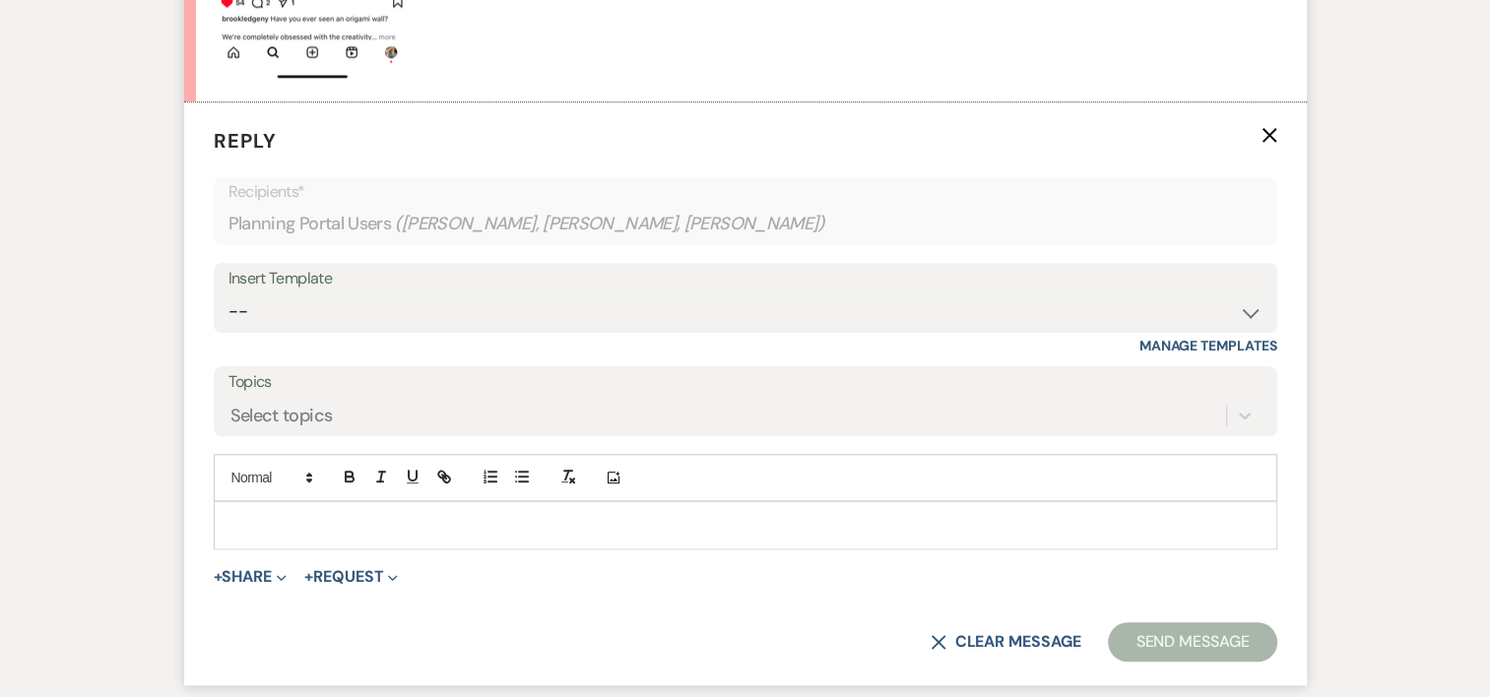
scroll to position [2007, 0]
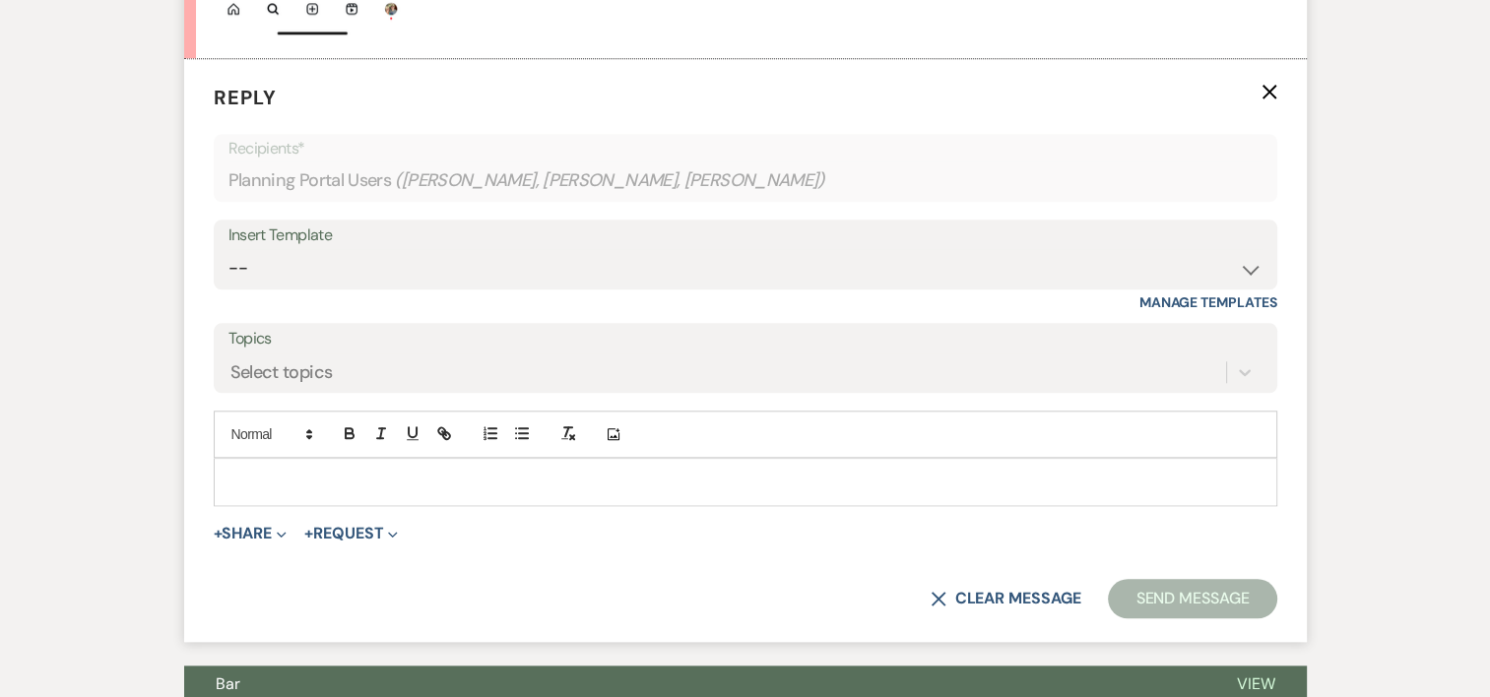
click at [284, 471] on p at bounding box center [745, 482] width 1032 height 22
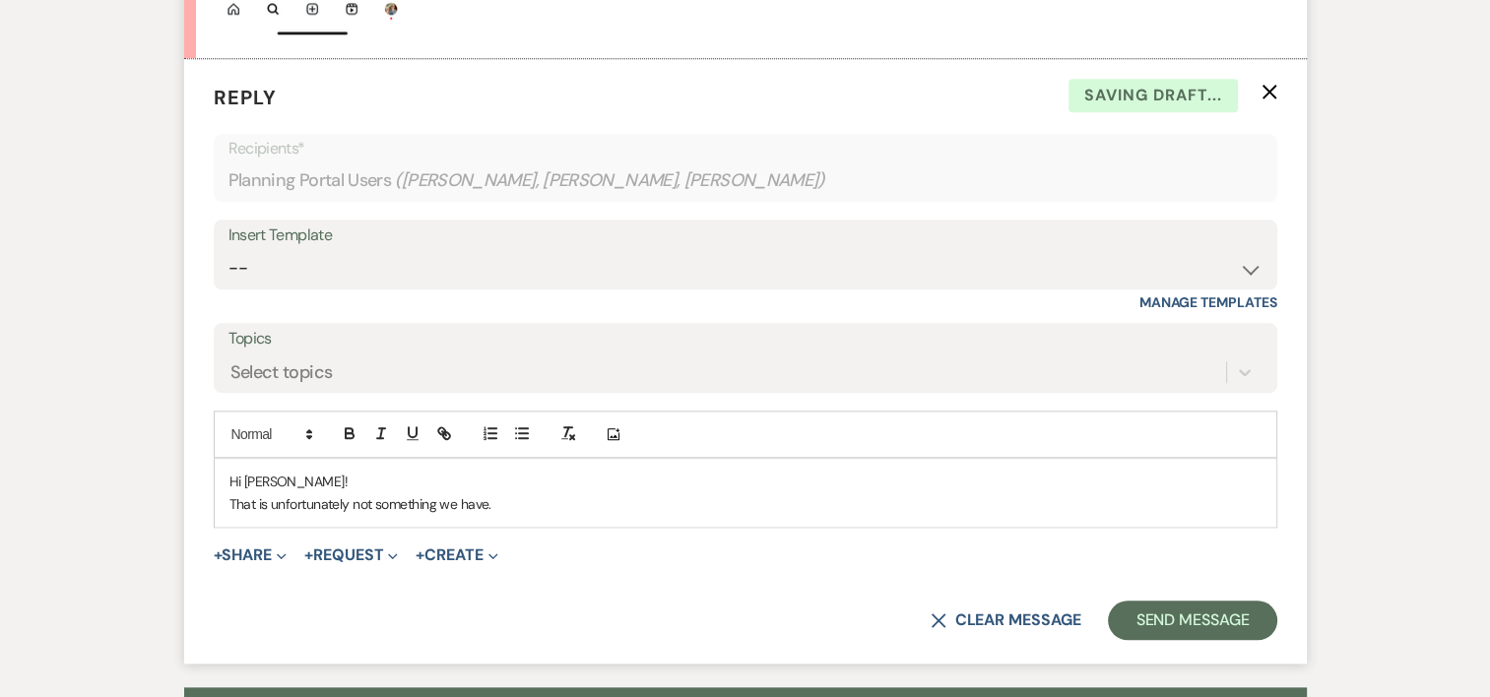
click at [556, 493] on p "That is unfortunately not something we have." at bounding box center [745, 504] width 1032 height 22
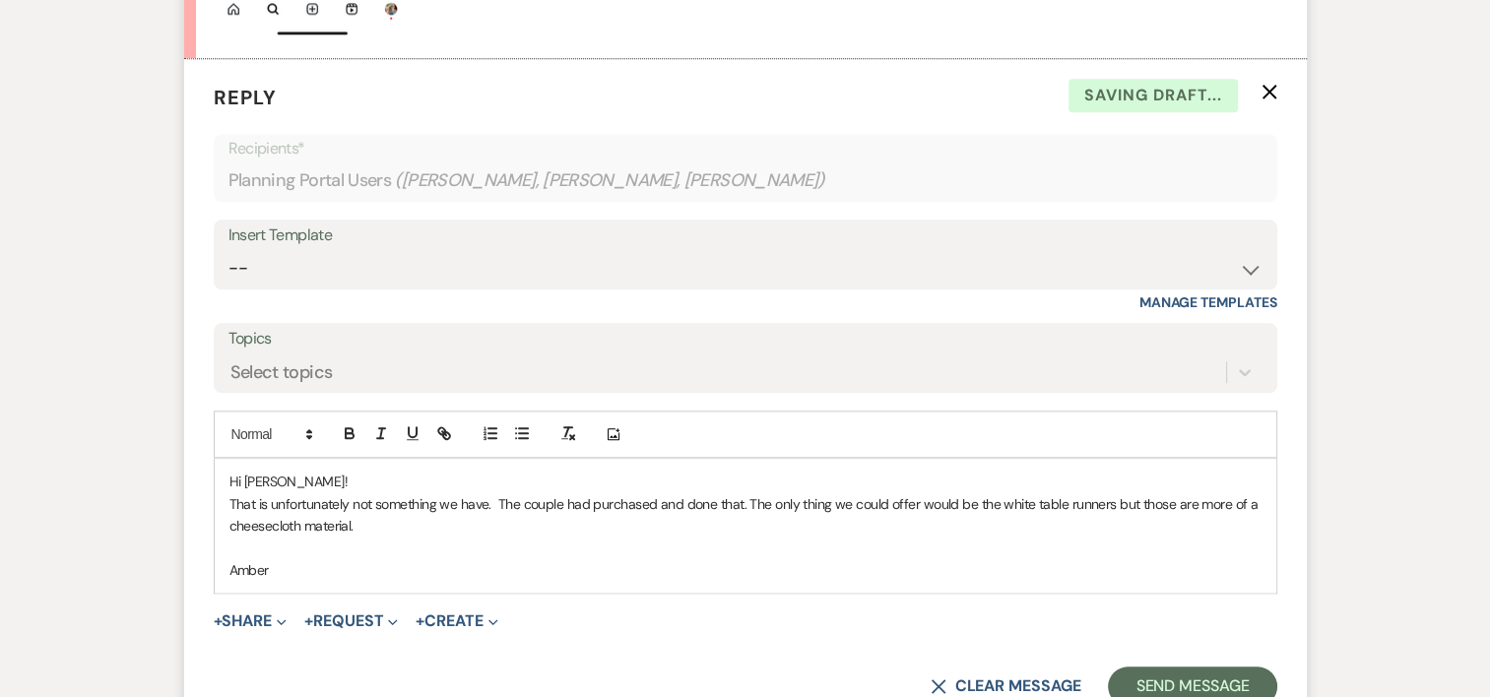
click at [226, 493] on div "Hi [PERSON_NAME]! That is unfortunately not something we have. The couple had p…" at bounding box center [745, 526] width 1061 height 134
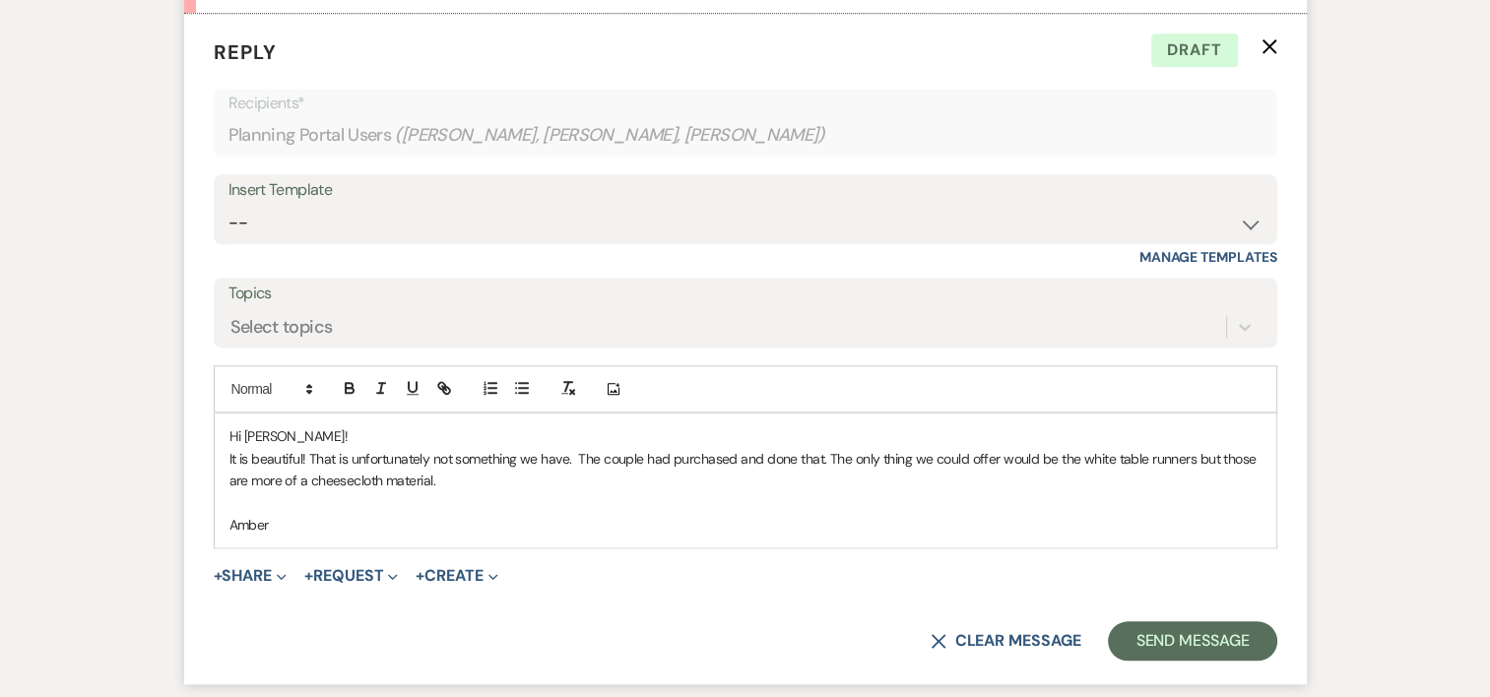
scroll to position [2064, 0]
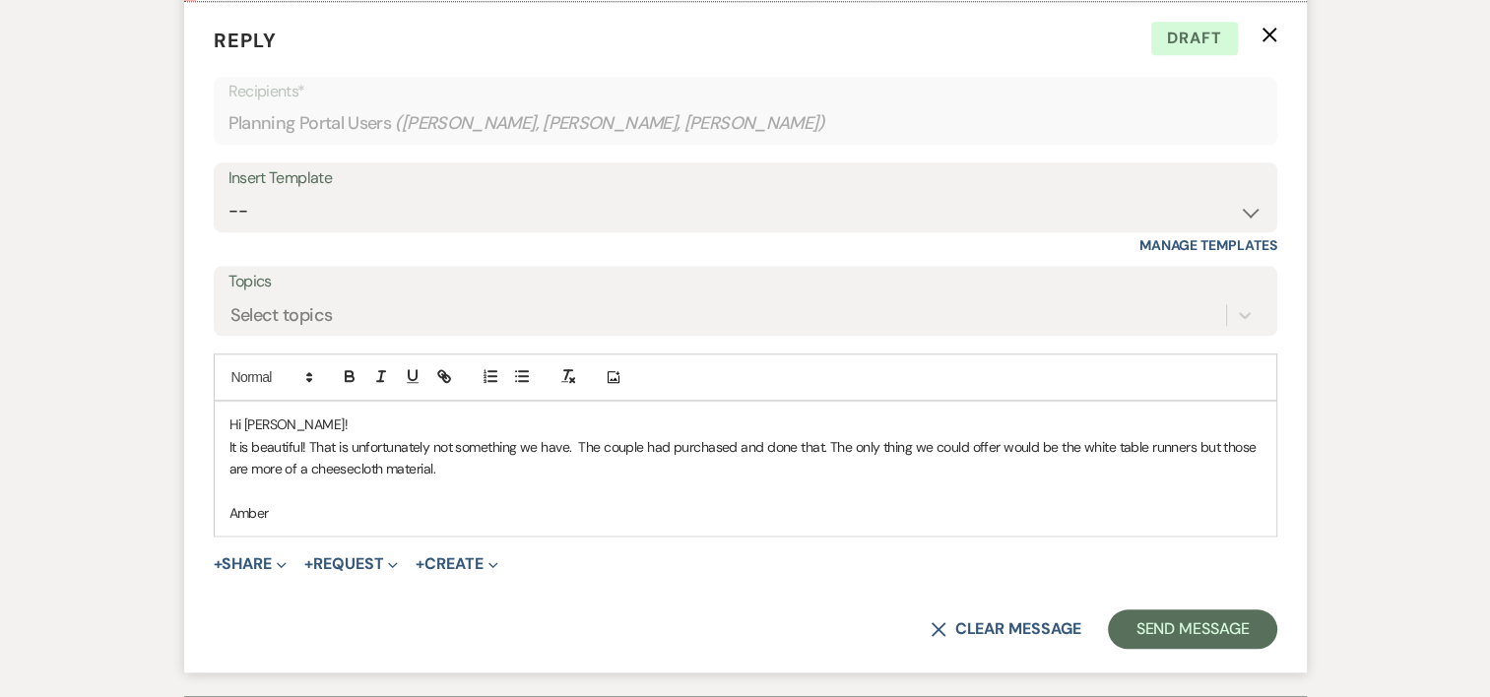
click at [564, 440] on p "It is beautiful! That is unfortunately not something we have. The couple had pu…" at bounding box center [745, 458] width 1032 height 44
click at [759, 481] on p at bounding box center [745, 492] width 1032 height 22
click at [1227, 610] on button "Send Message" at bounding box center [1192, 629] width 168 height 39
